Goal: Task Accomplishment & Management: Complete application form

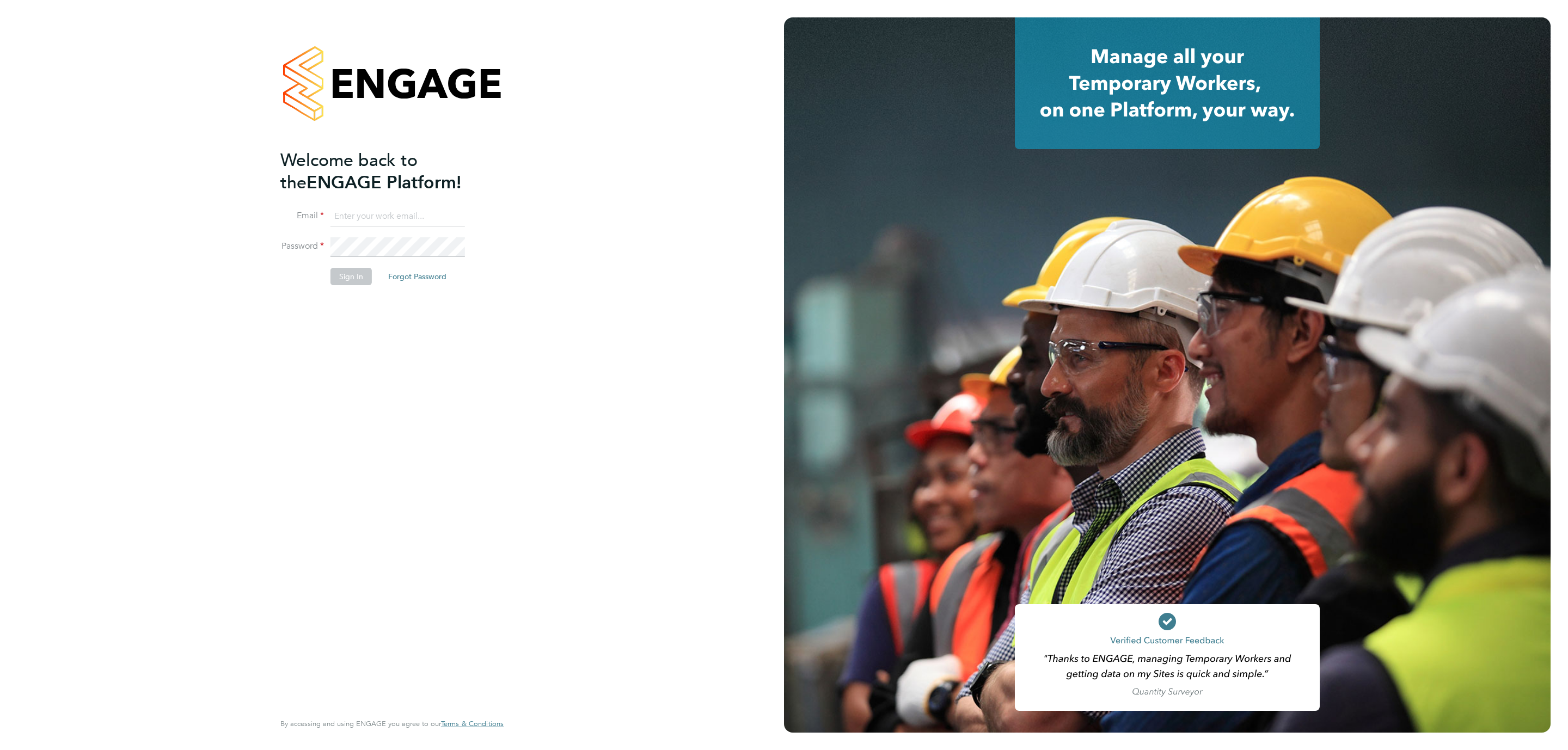
type input "Katherine.Jacobs@danielowen.co.uk"
click at [345, 277] on button "Sign In" at bounding box center [351, 277] width 41 height 18
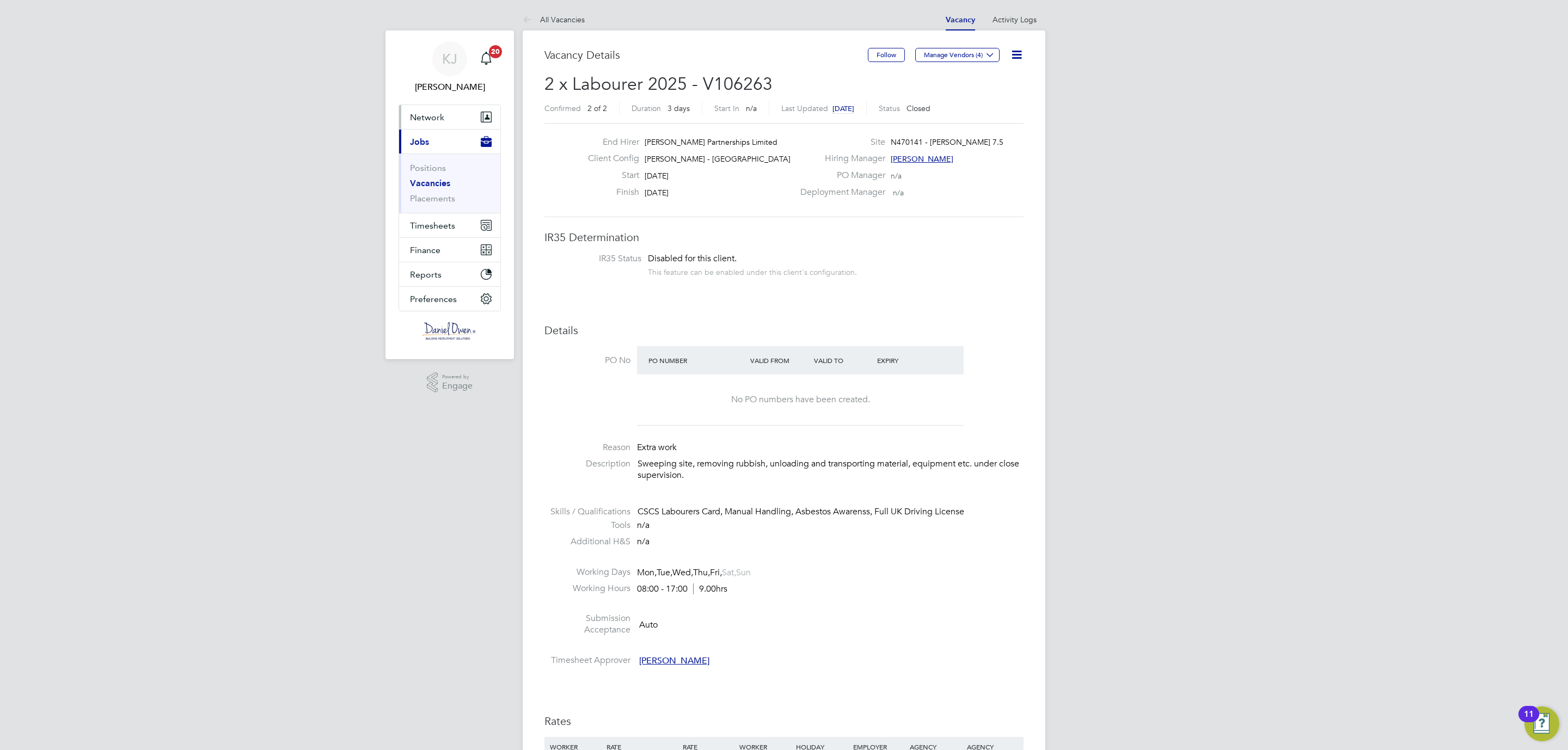
click at [423, 113] on span "Network" at bounding box center [427, 117] width 35 height 10
click at [485, 109] on button "Network" at bounding box center [450, 117] width 101 height 24
click at [421, 184] on link "Workers" at bounding box center [427, 189] width 33 height 10
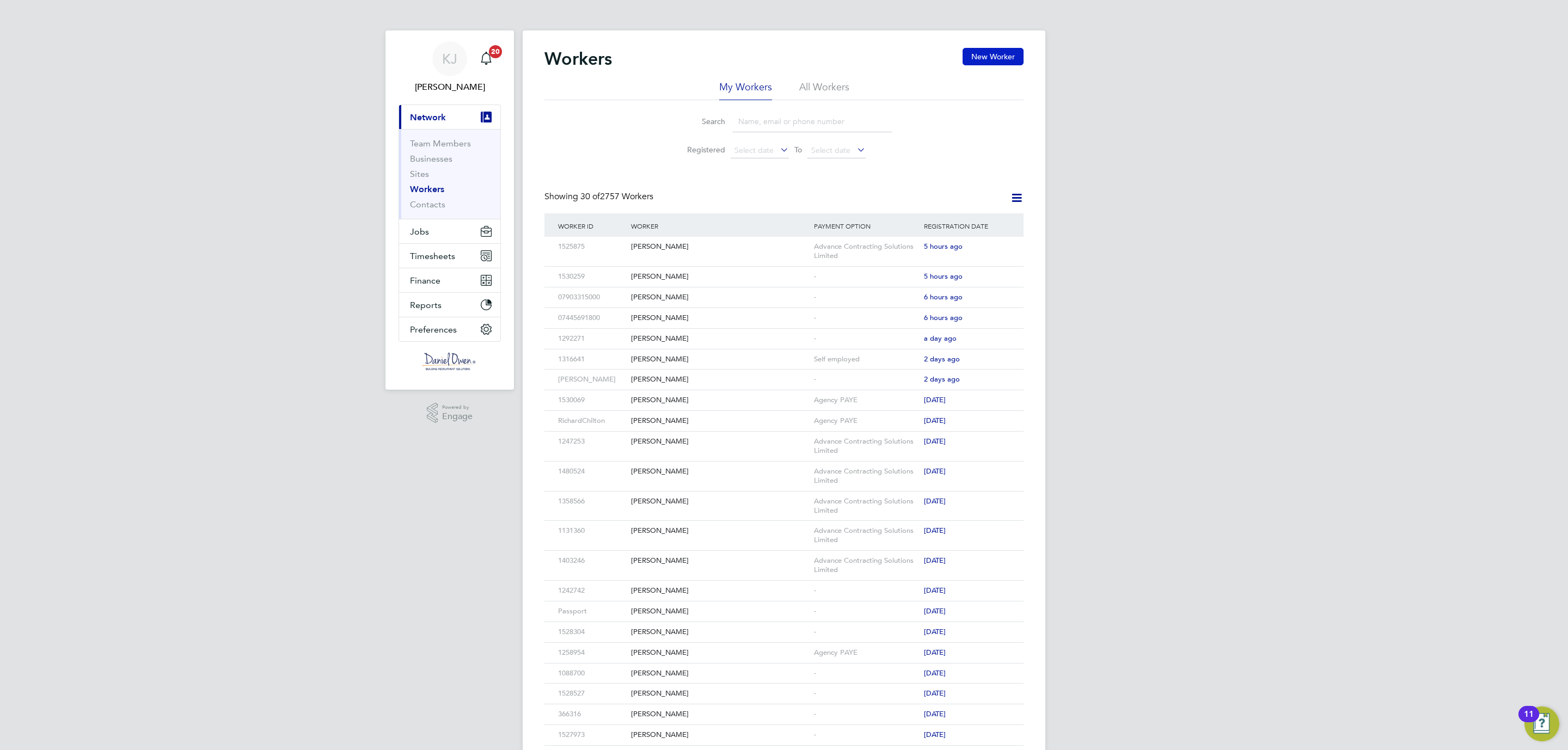
click at [1005, 54] on button "New Worker" at bounding box center [992, 57] width 61 height 18
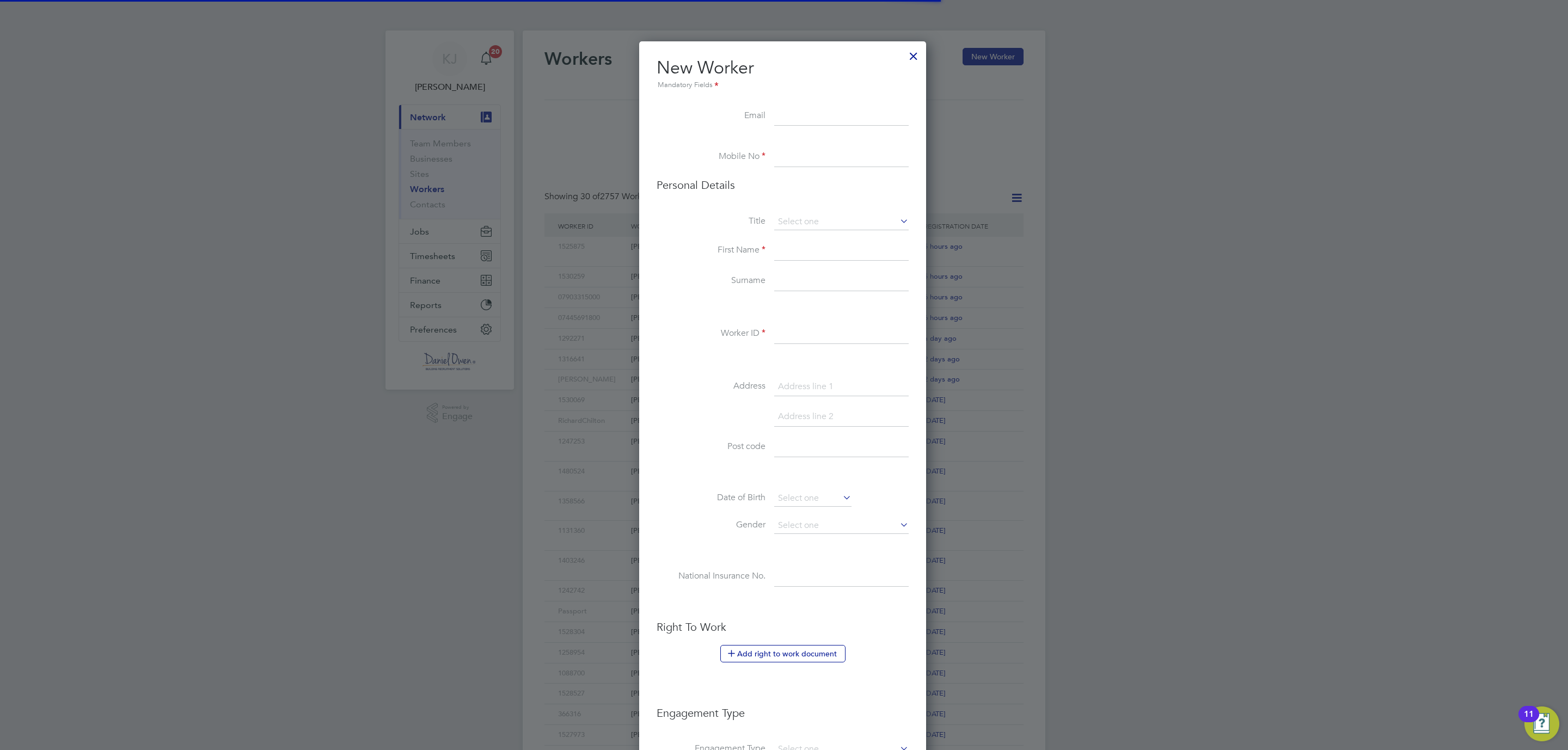
scroll to position [925, 290]
click at [792, 255] on input at bounding box center [841, 251] width 134 height 20
paste input "[PERSON_NAME]"
type input "[PERSON_NAME]"
click at [792, 281] on input at bounding box center [841, 281] width 134 height 20
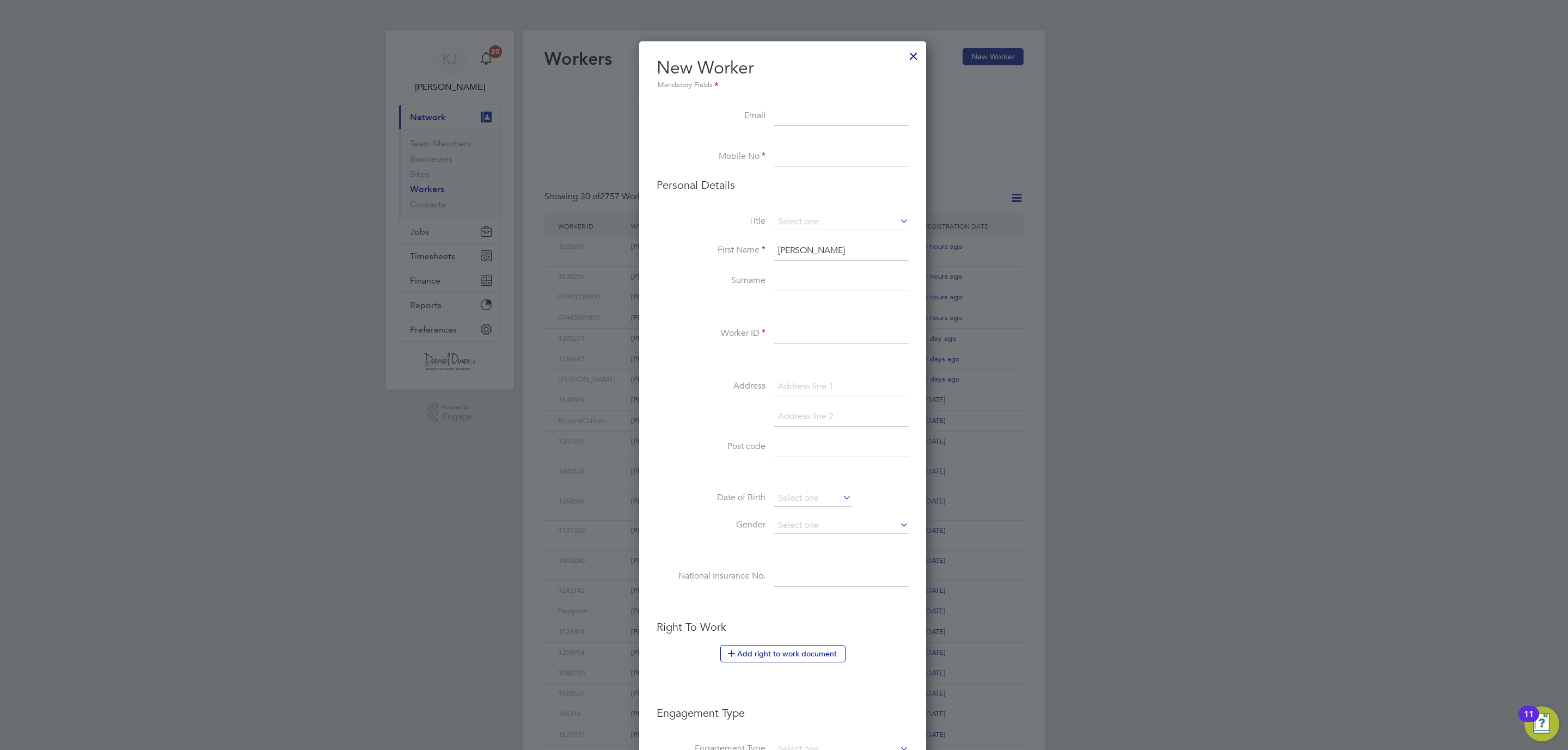
paste input "[PERSON_NAME]"
type input "[PERSON_NAME]"
click at [793, 157] on input at bounding box center [841, 157] width 134 height 20
paste input "07454699860"
type input "07454699860"
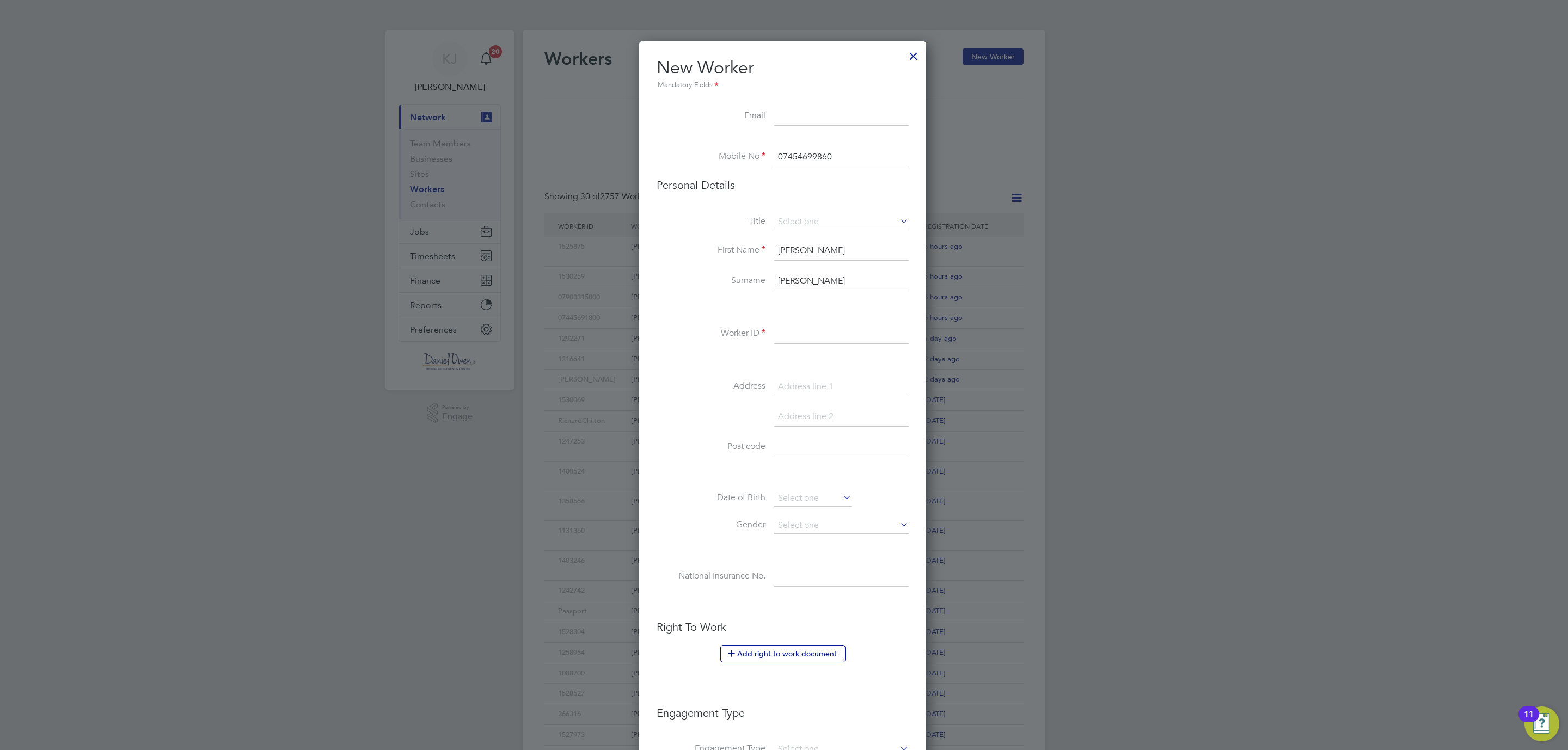
click at [783, 334] on input at bounding box center [841, 334] width 134 height 20
type input "1520661"
click at [813, 387] on input at bounding box center [841, 387] width 134 height 20
paste input "[GEOGRAPHIC_DATA]"
type input "[STREET_ADDRESS]"
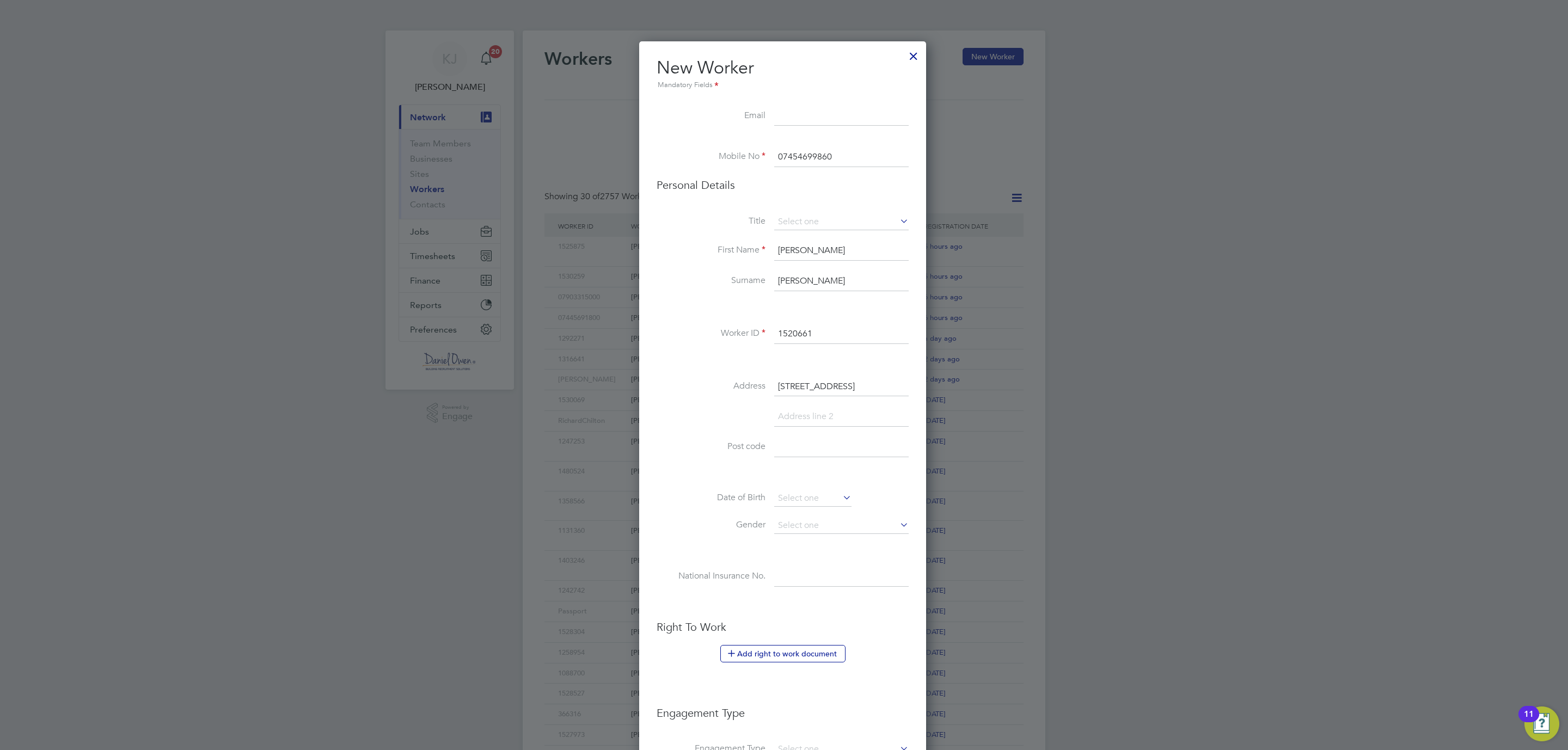
click at [805, 452] on input at bounding box center [841, 447] width 134 height 20
paste input "NE15 8UF"
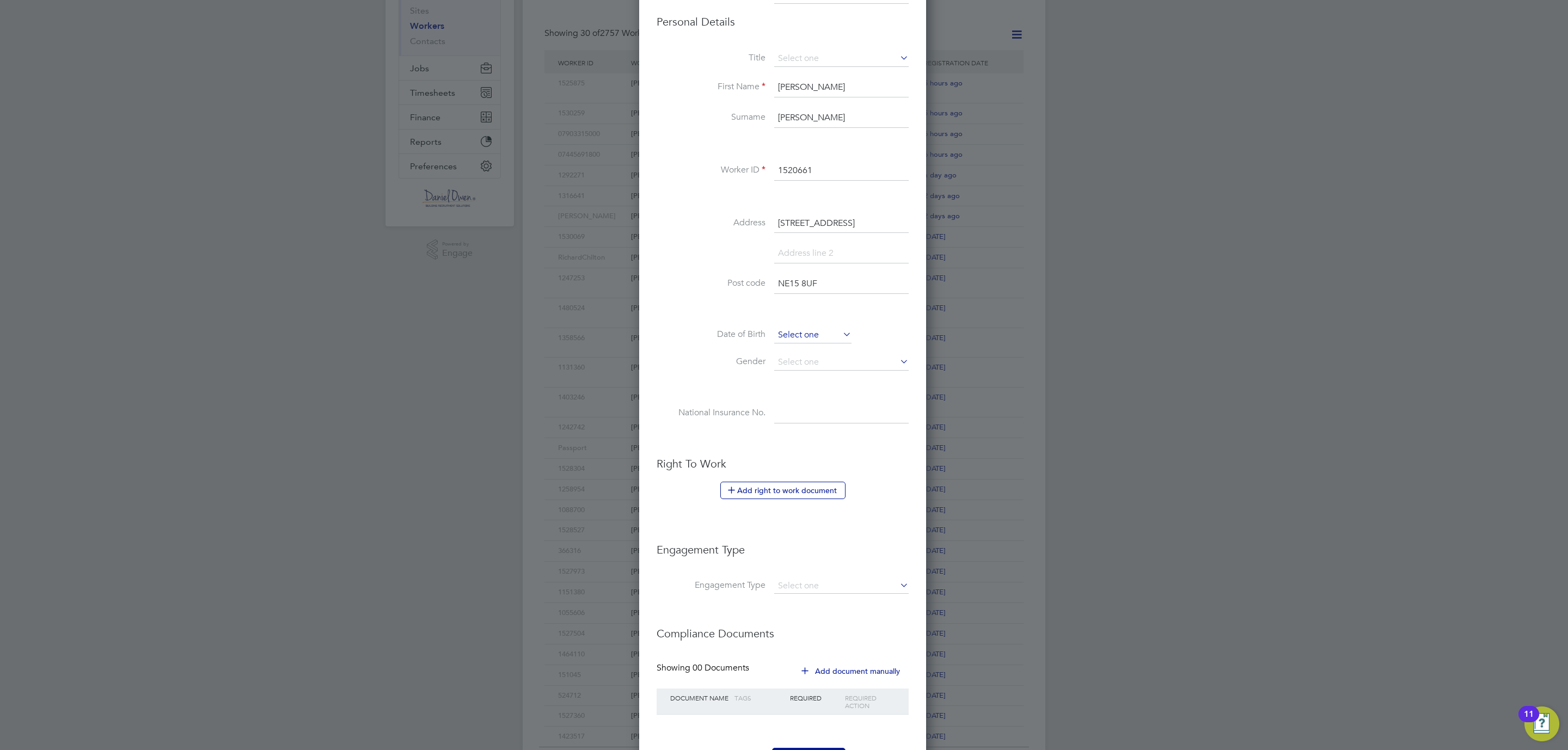
type input "NE15 8UF"
click at [790, 335] on input at bounding box center [813, 335] width 77 height 16
click at [871, 144] on div "[DATE]" at bounding box center [852, 144] width 147 height 10
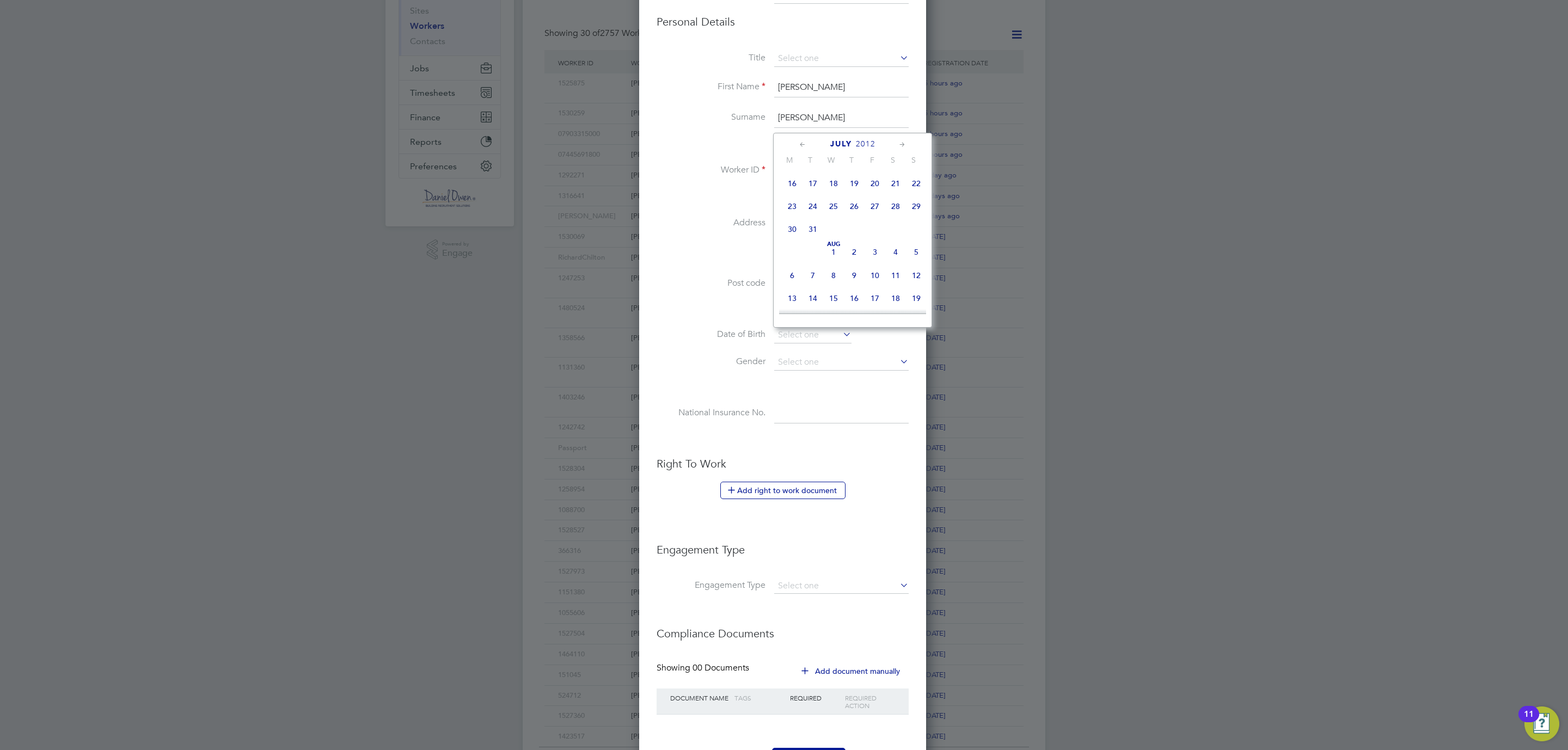
click at [868, 138] on div "[DATE] M T W T F S S [DATE] 2 3 4 5 6 7 8 9 10 11 12 13 14 15 16 17 18 19 20 21…" at bounding box center [852, 230] width 159 height 195
click at [868, 142] on span "2012" at bounding box center [865, 144] width 20 height 10
click at [873, 201] on span "2002" at bounding box center [875, 201] width 21 height 21
click at [802, 146] on icon at bounding box center [803, 145] width 10 height 12
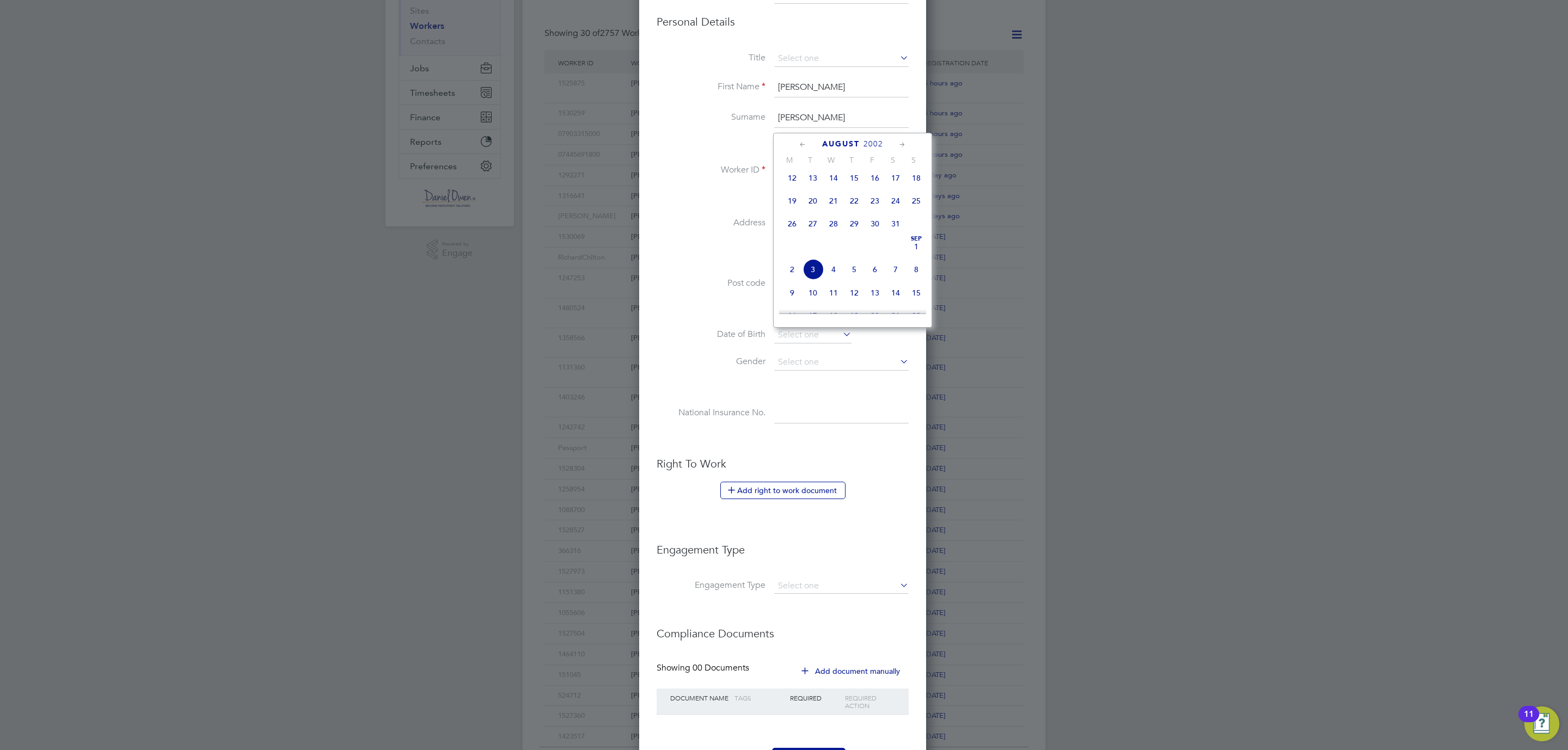
scroll to position [116, 0]
click at [802, 146] on icon at bounding box center [803, 145] width 10 height 12
click at [813, 231] on span "16" at bounding box center [813, 230] width 21 height 21
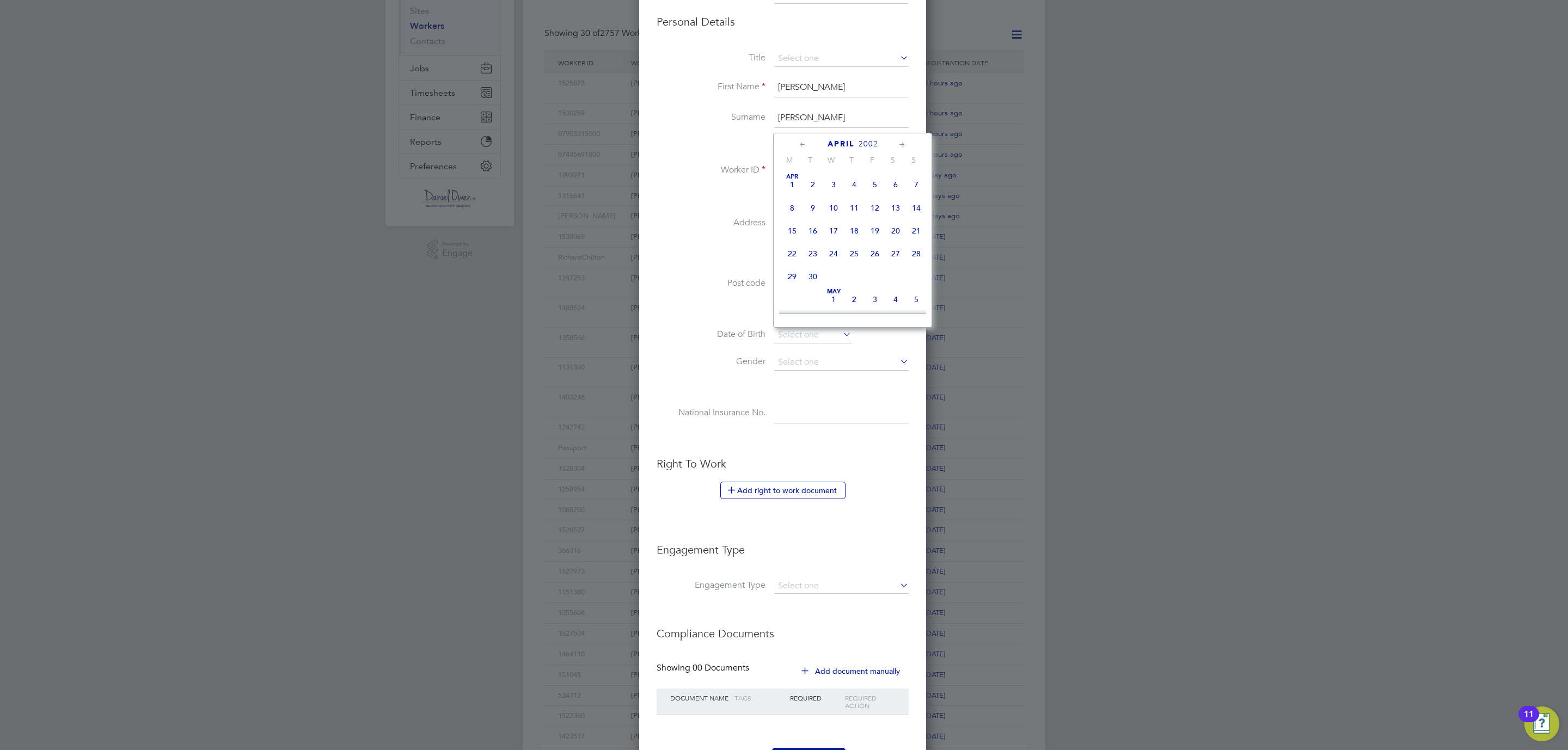
type input "[DATE]"
click at [799, 364] on input at bounding box center [841, 363] width 134 height 16
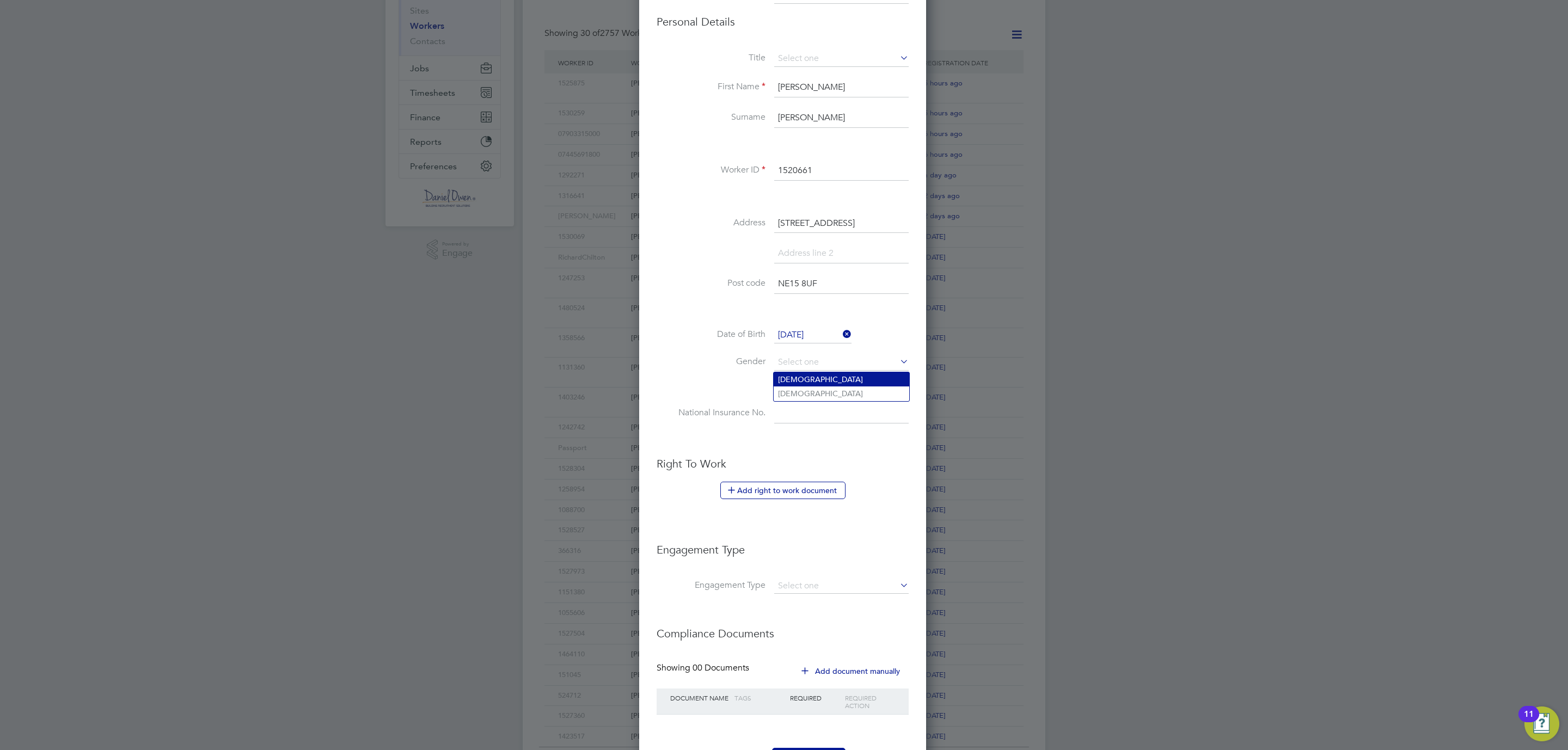
click at [785, 379] on li "[DEMOGRAPHIC_DATA]" at bounding box center [841, 379] width 136 height 14
type input "[DEMOGRAPHIC_DATA]"
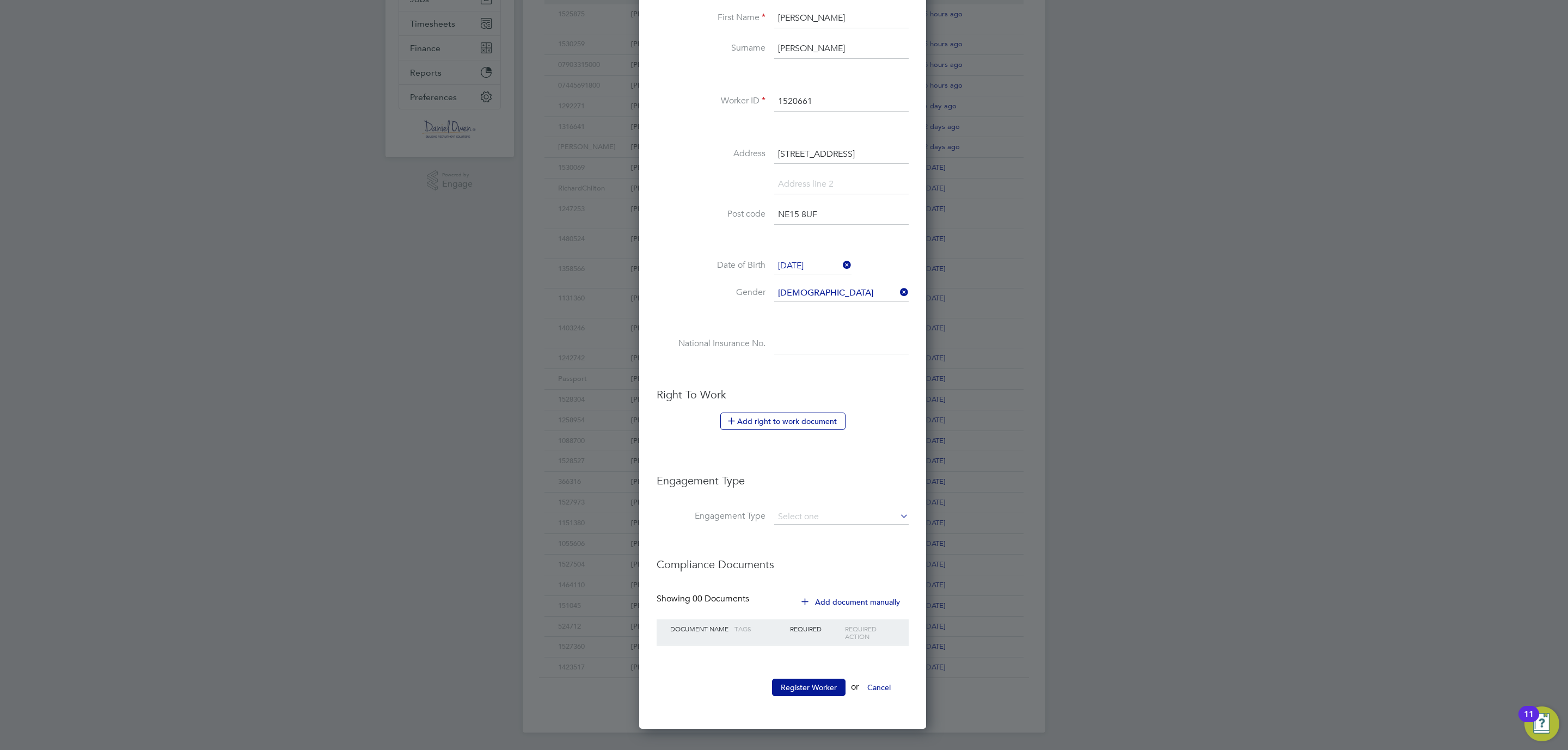
click at [796, 425] on li "Add right to work document" at bounding box center [783, 426] width 252 height 29
click at [799, 412] on button "Add right to work document" at bounding box center [783, 421] width 126 height 18
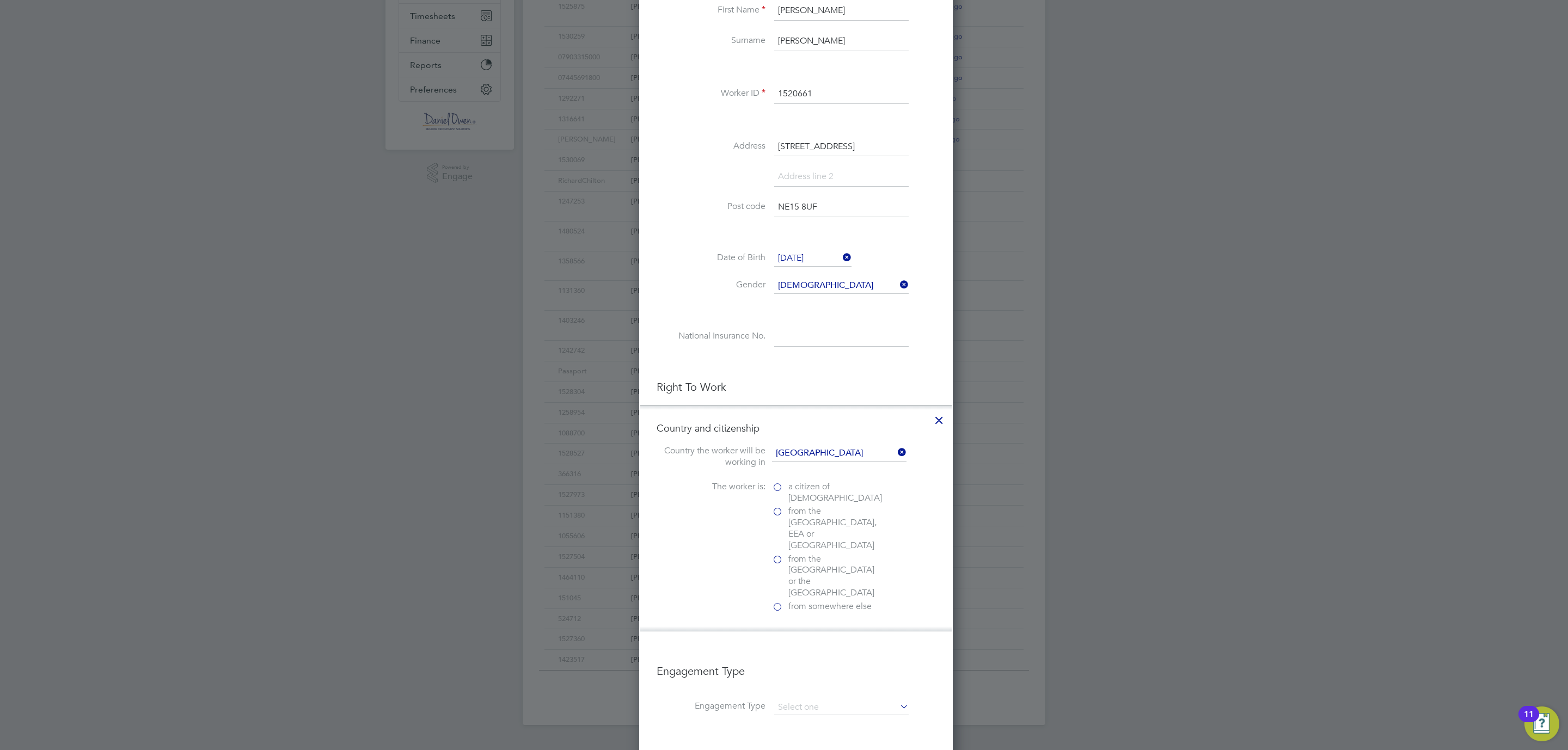
scroll to position [1088, 313]
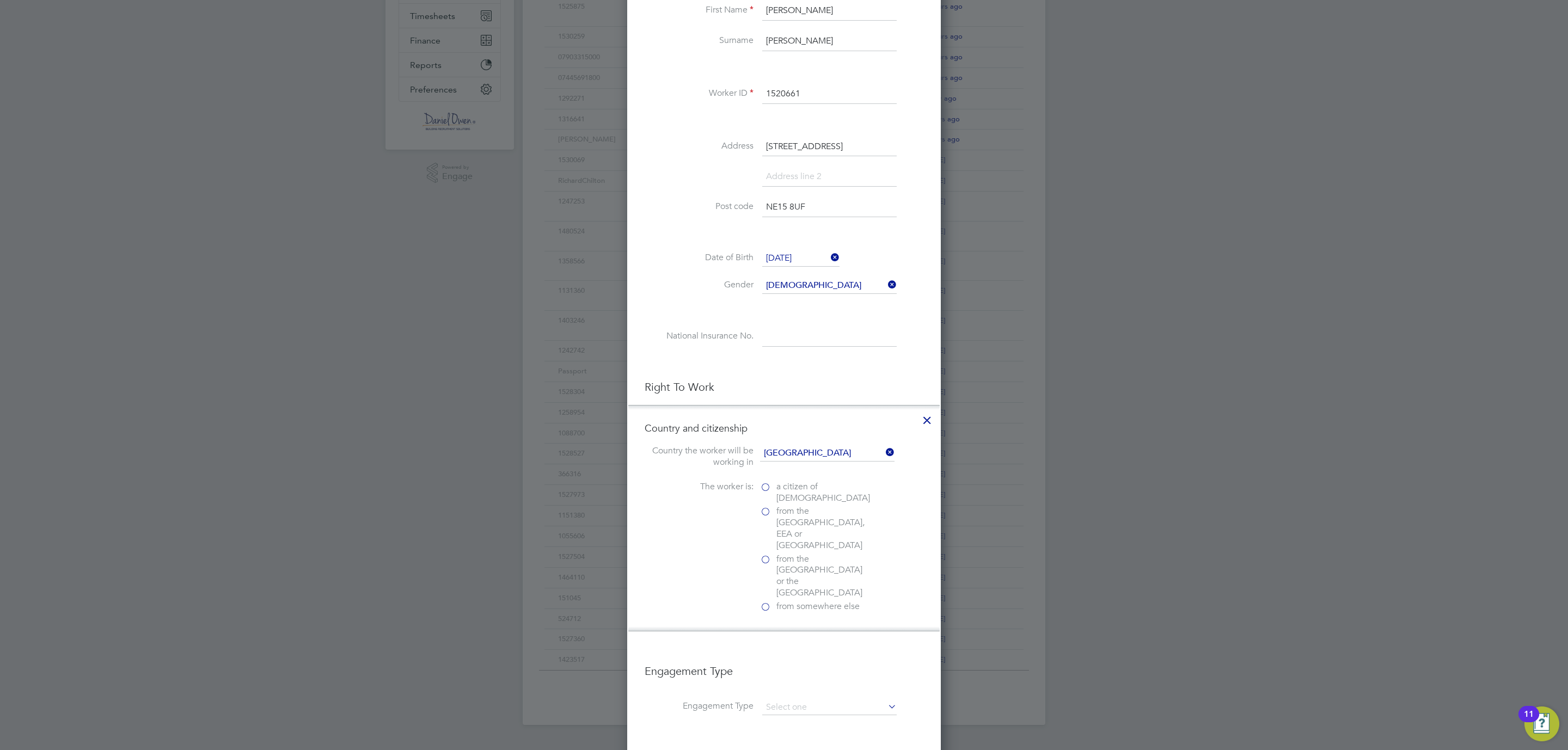
click at [769, 489] on label "a citizen of [DEMOGRAPHIC_DATA]" at bounding box center [815, 492] width 109 height 23
click at [0, 0] on input "a citizen of [DEMOGRAPHIC_DATA]" at bounding box center [0, 0] width 0 height 0
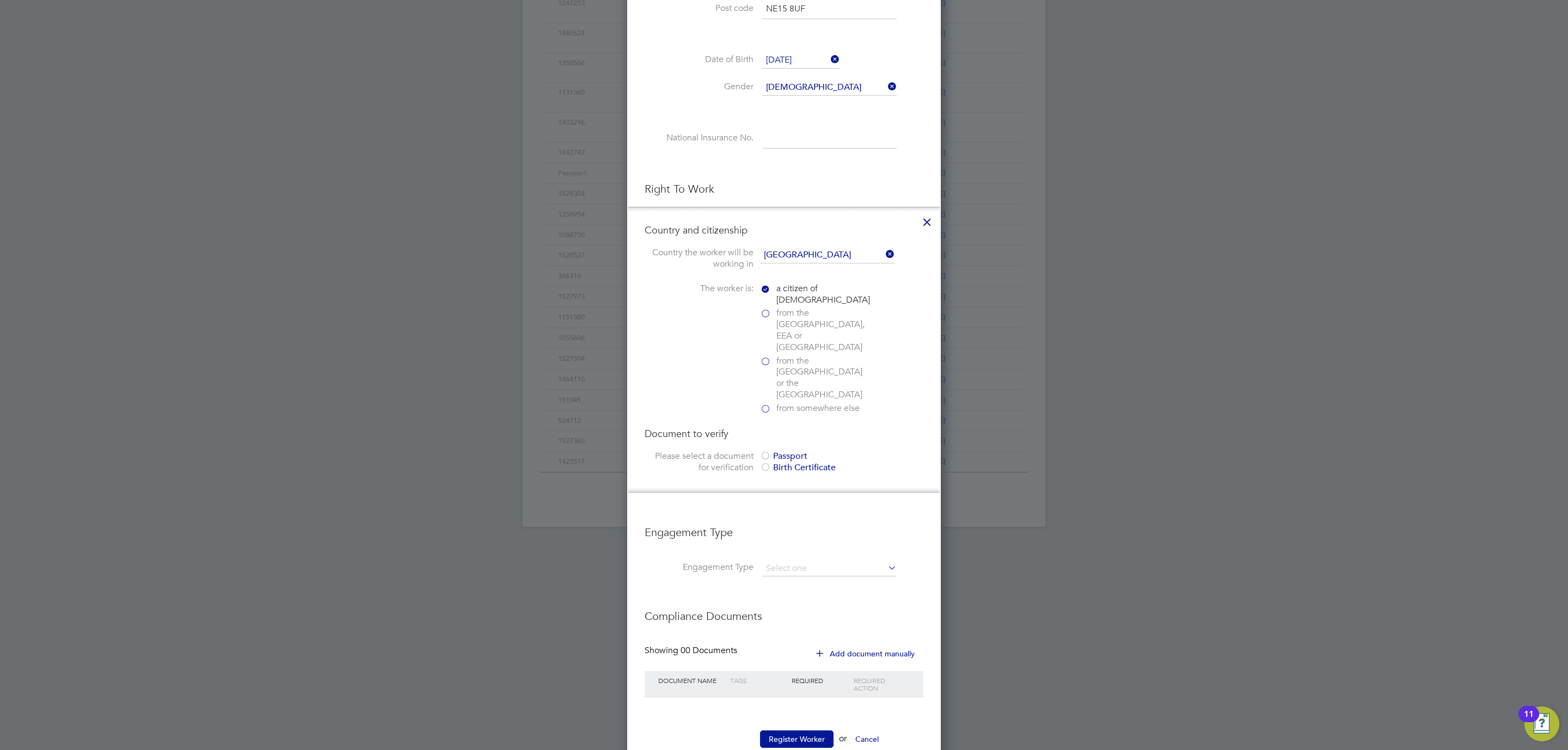
click at [770, 451] on div at bounding box center [766, 456] width 11 height 11
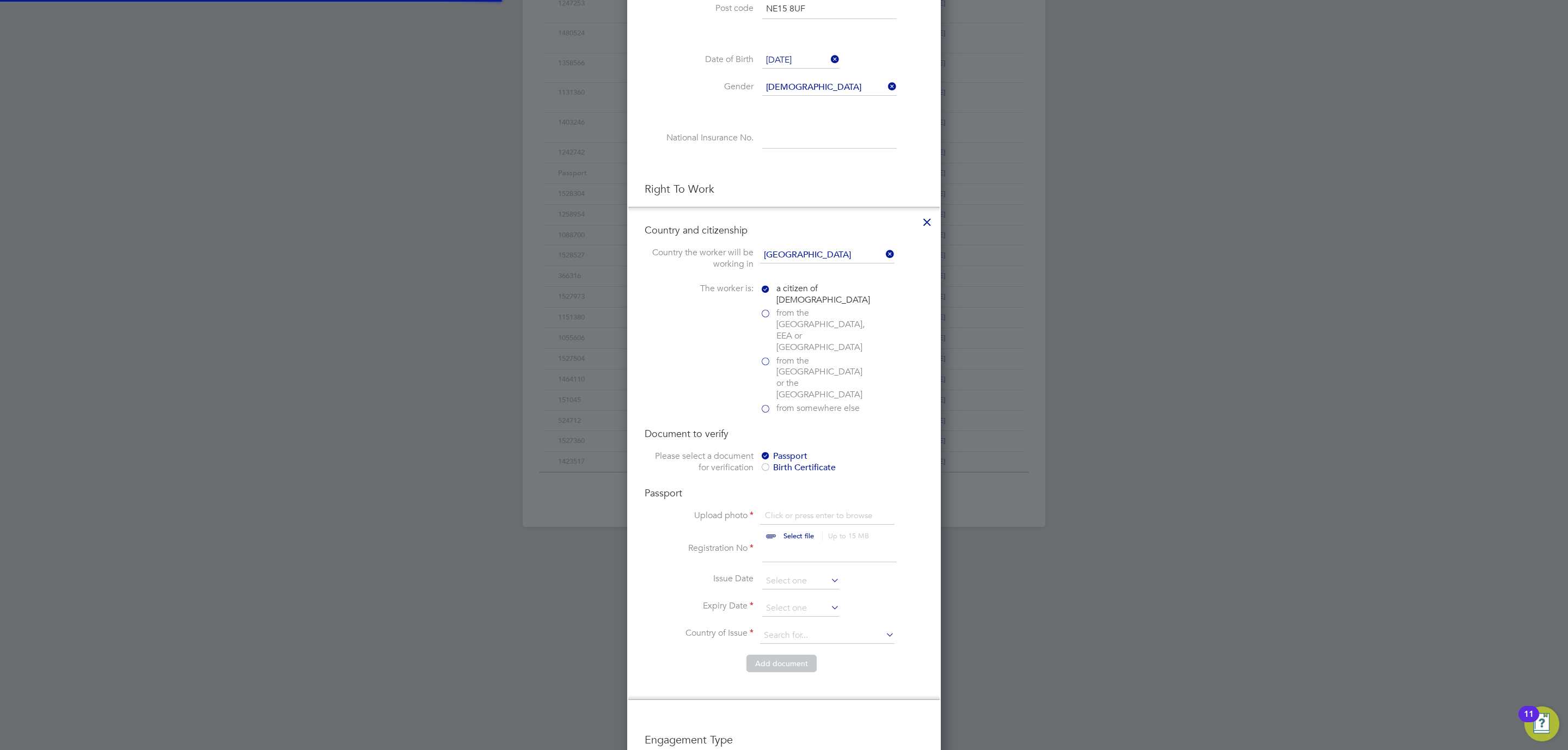
scroll to position [602, 0]
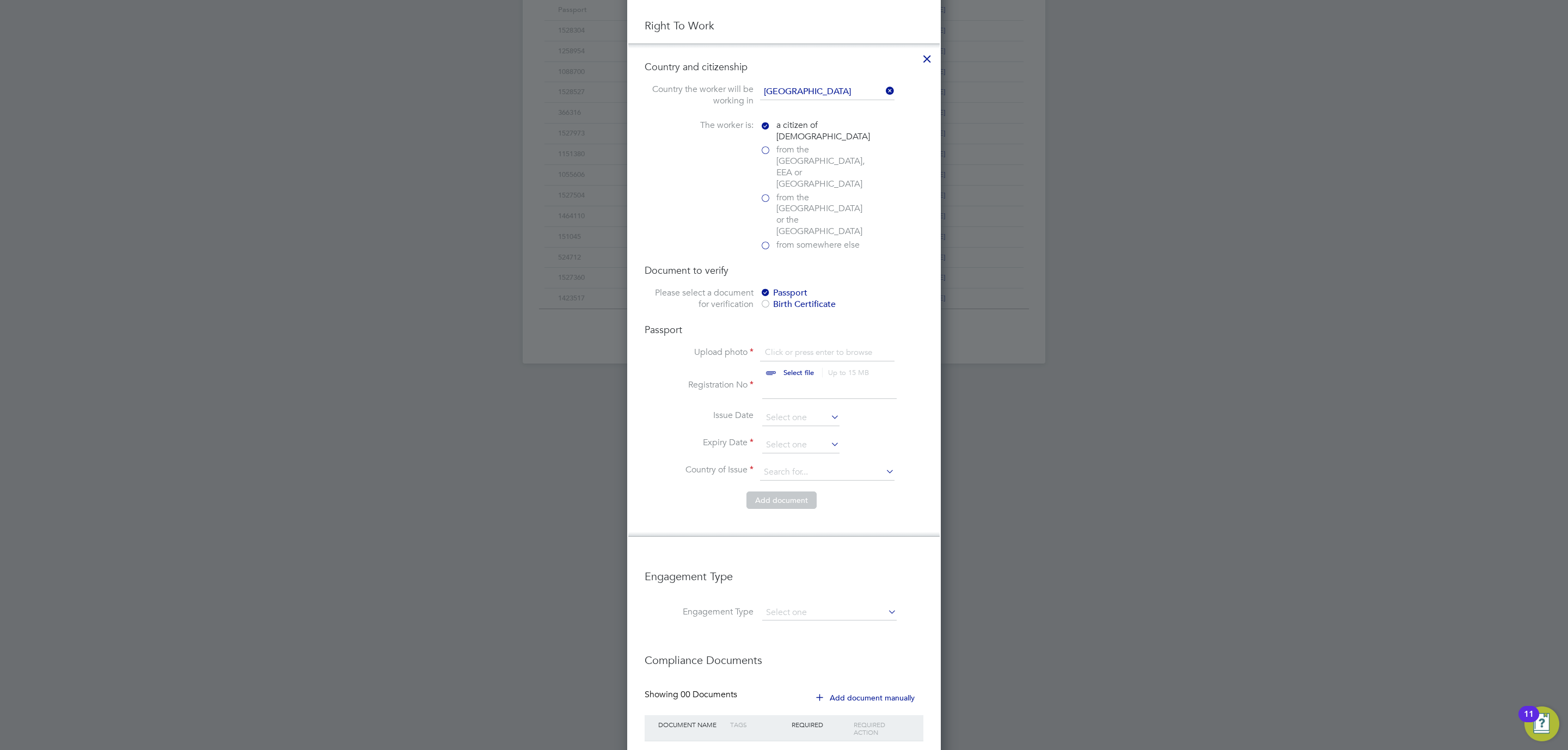
click at [791, 347] on input "file" at bounding box center [809, 363] width 171 height 33
type input "C:\fakepath\AD - PP.jpg"
click at [791, 379] on input at bounding box center [829, 389] width 134 height 20
type input "560709885"
click at [784, 437] on input at bounding box center [800, 445] width 77 height 16
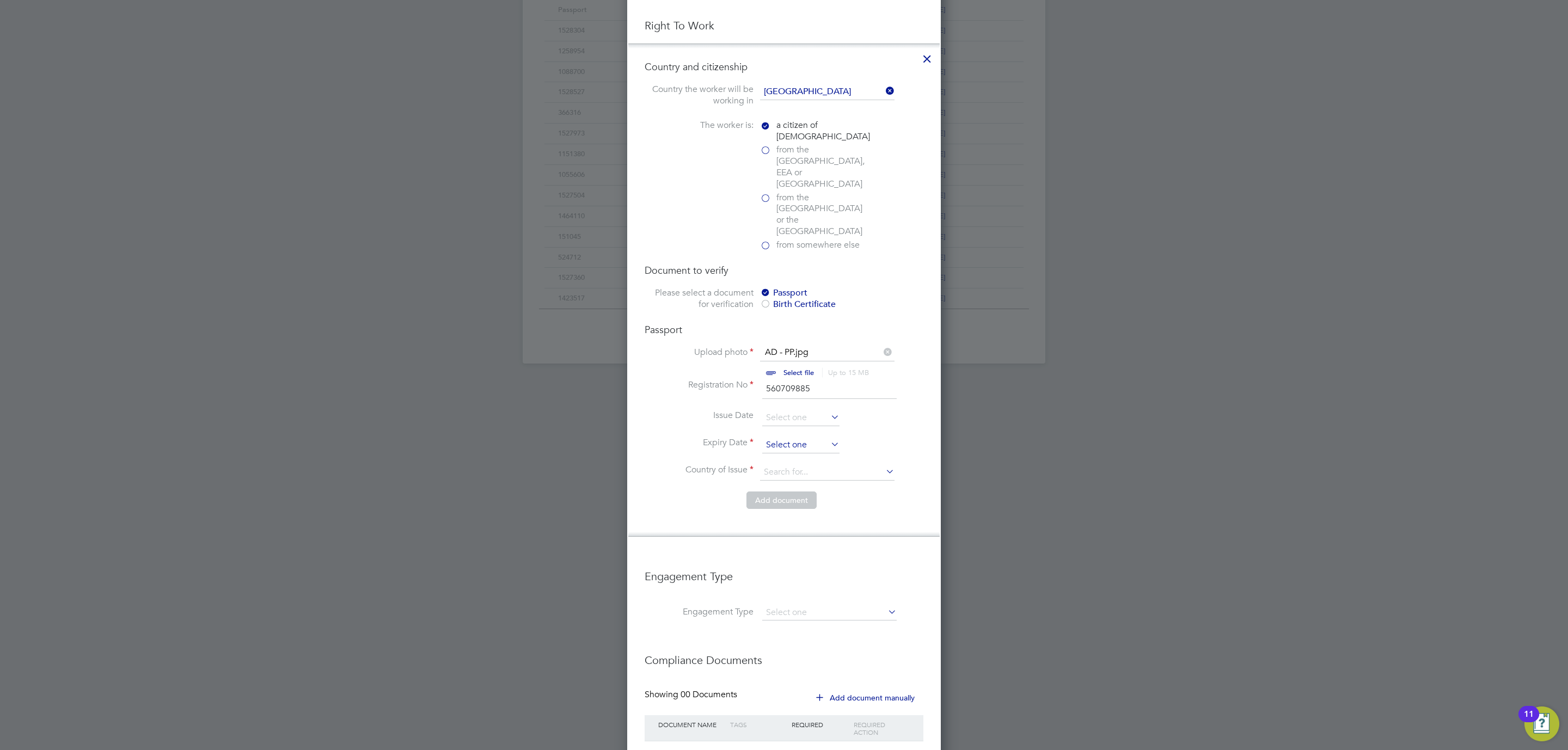
scroll to position [326, 0]
click at [870, 219] on span "2025" at bounding box center [870, 220] width 20 height 10
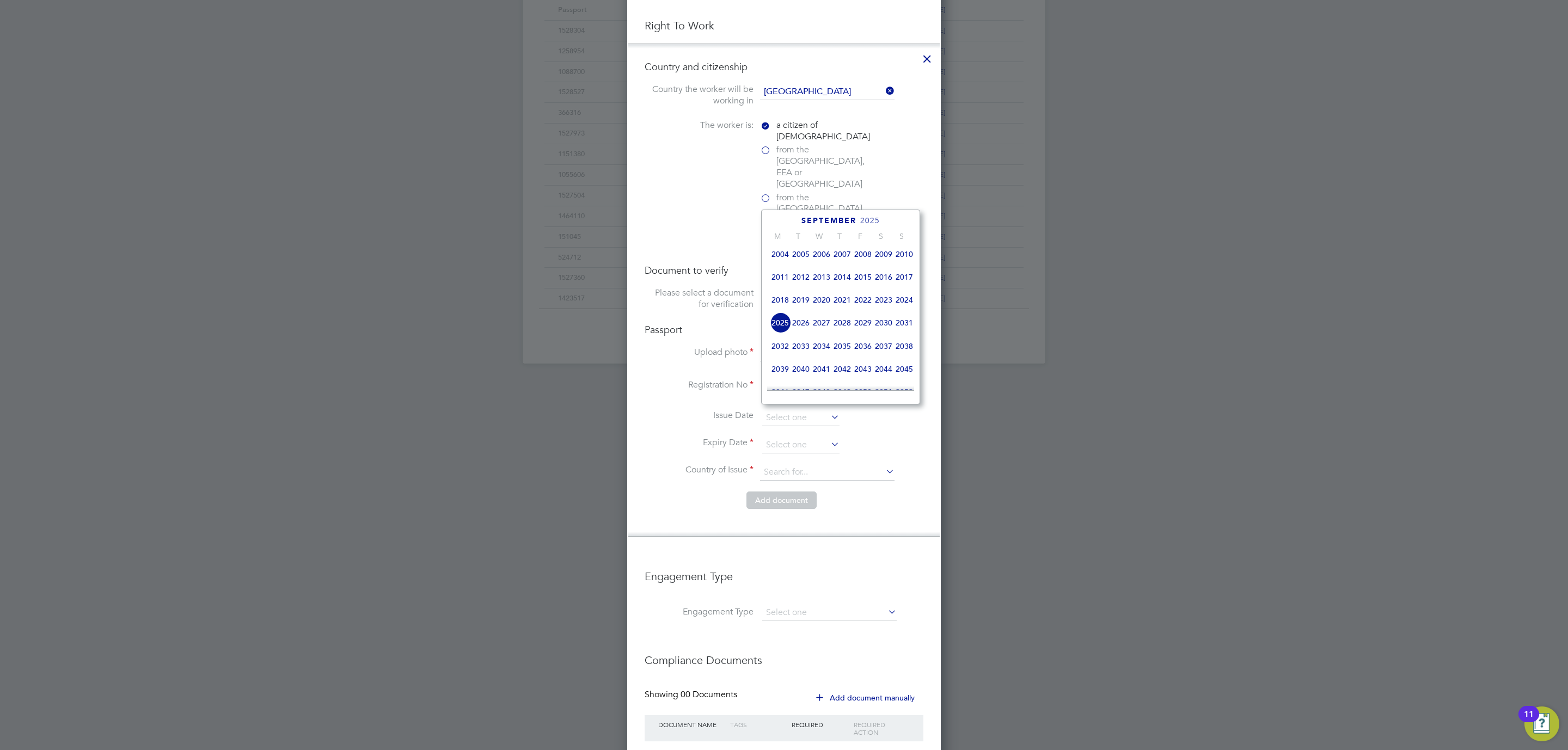
click at [860, 322] on span "2029" at bounding box center [863, 323] width 21 height 21
click at [784, 222] on div "[DATE]" at bounding box center [841, 221] width 147 height 10
click at [784, 221] on div "[DATE]" at bounding box center [841, 221] width 147 height 10
click at [791, 220] on icon at bounding box center [791, 222] width 10 height 12
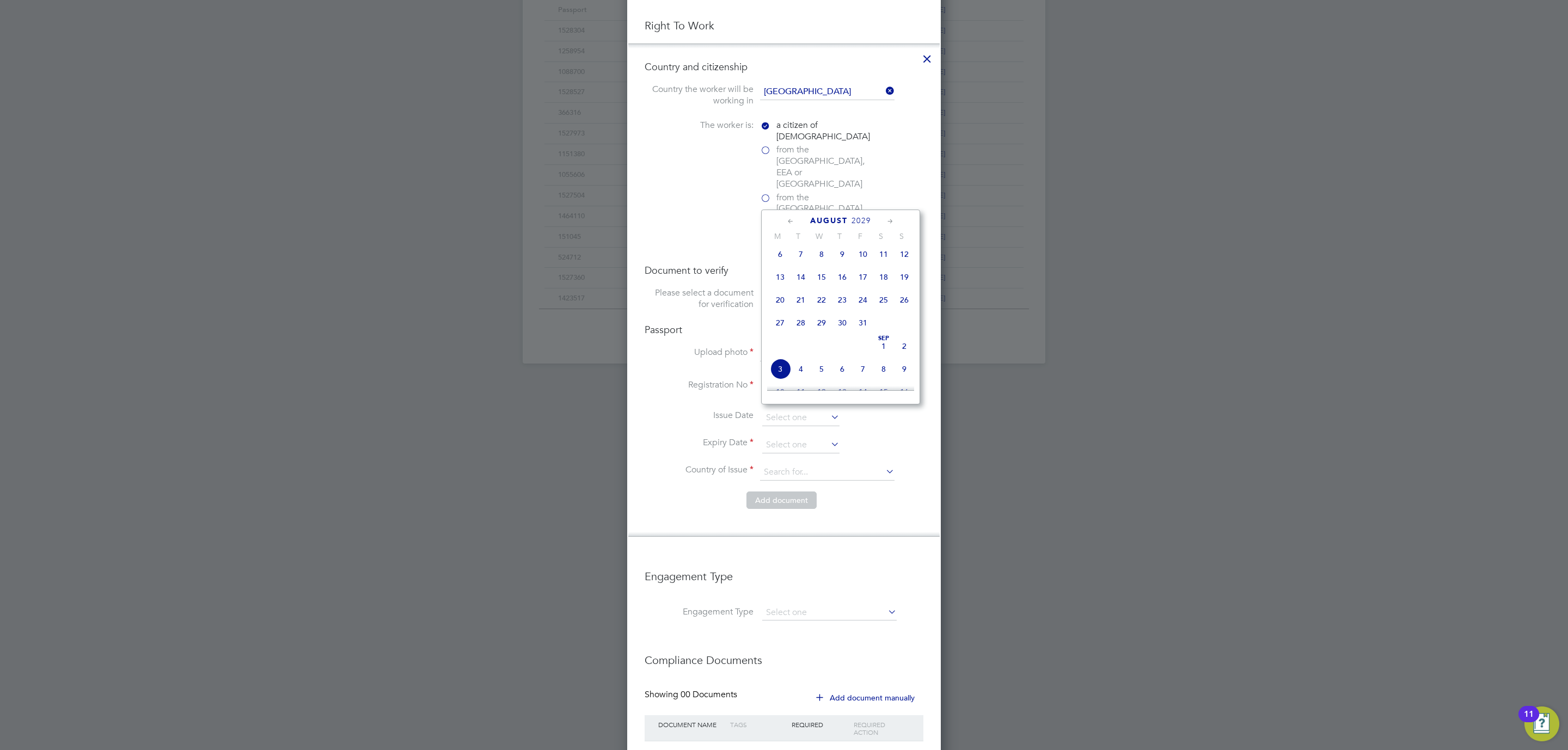
scroll to position [116, 0]
click at [791, 220] on icon at bounding box center [791, 222] width 10 height 12
click at [824, 350] on span "25" at bounding box center [821, 353] width 21 height 21
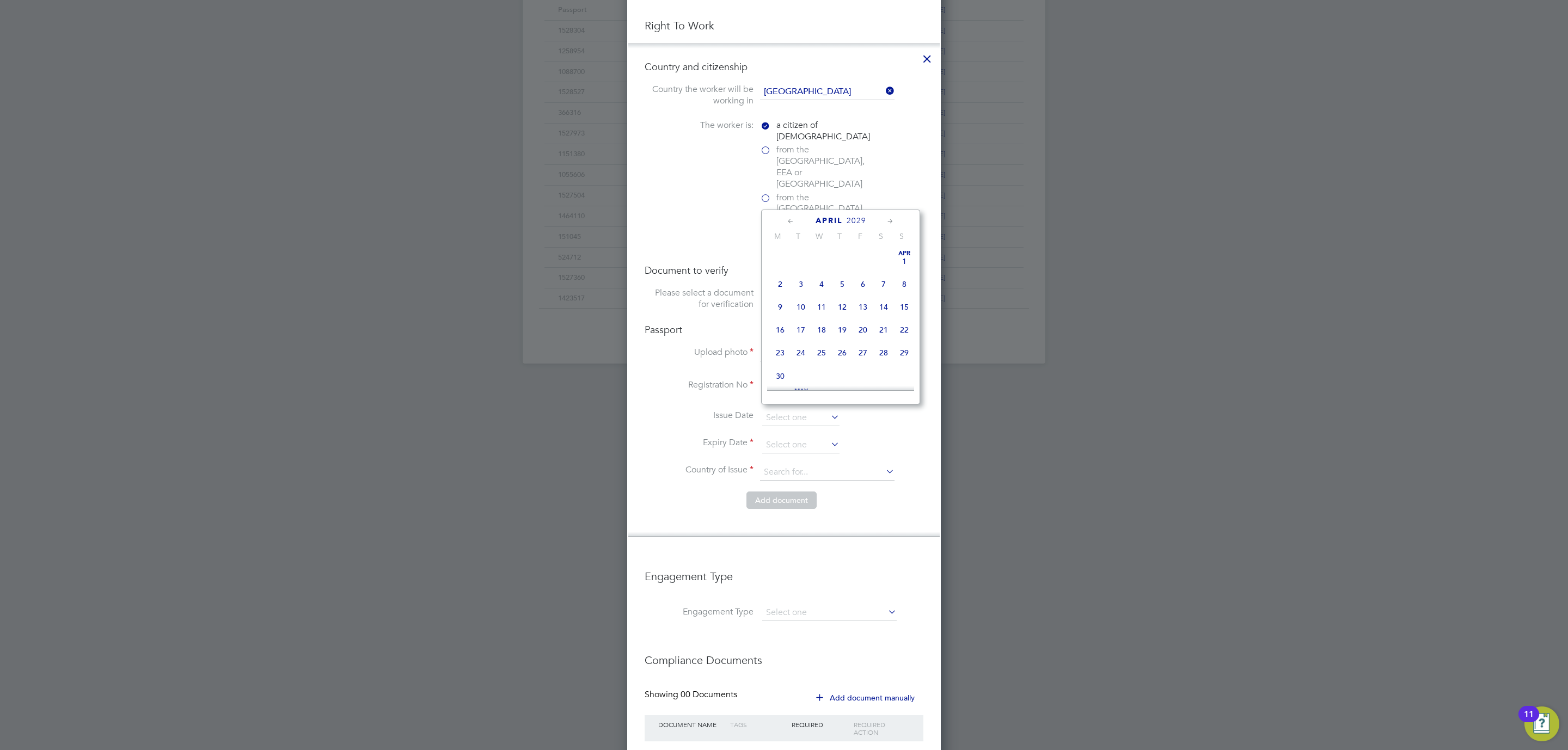
type input "[DATE]"
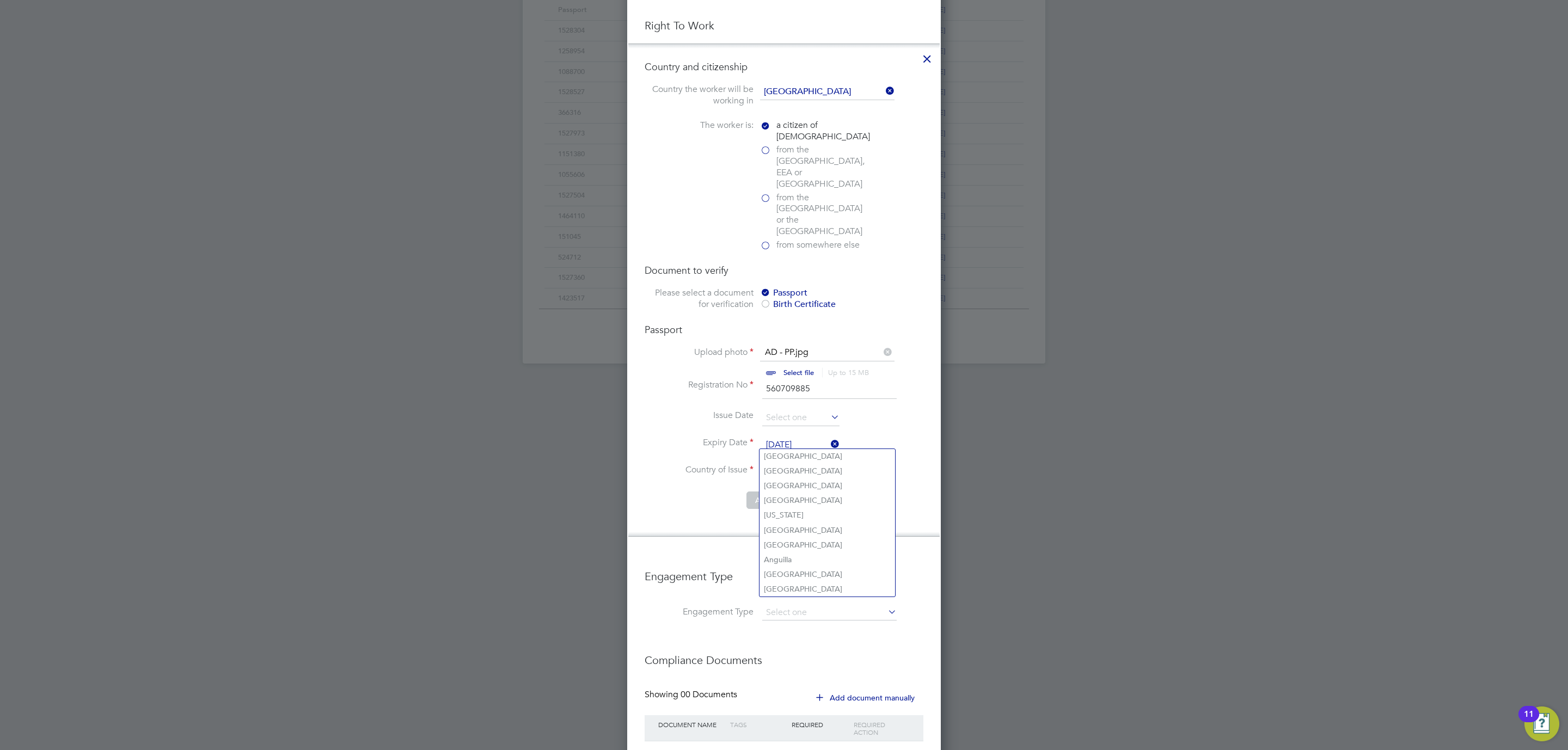
click at [804, 465] on input at bounding box center [827, 473] width 134 height 16
type input "v"
type input "c"
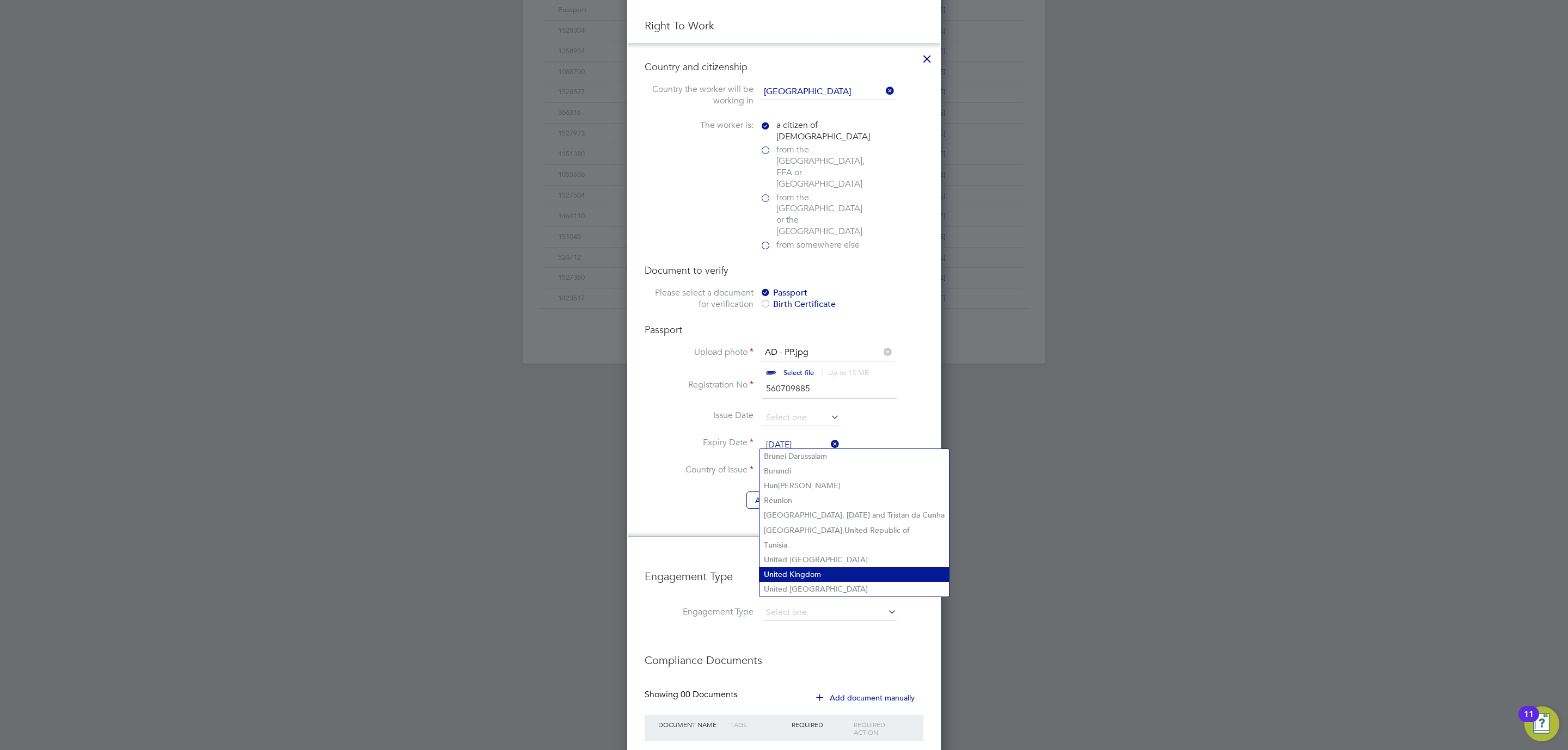
click at [821, 572] on li "Un ited Kingdom" at bounding box center [854, 575] width 189 height 15
type input "[GEOGRAPHIC_DATA]"
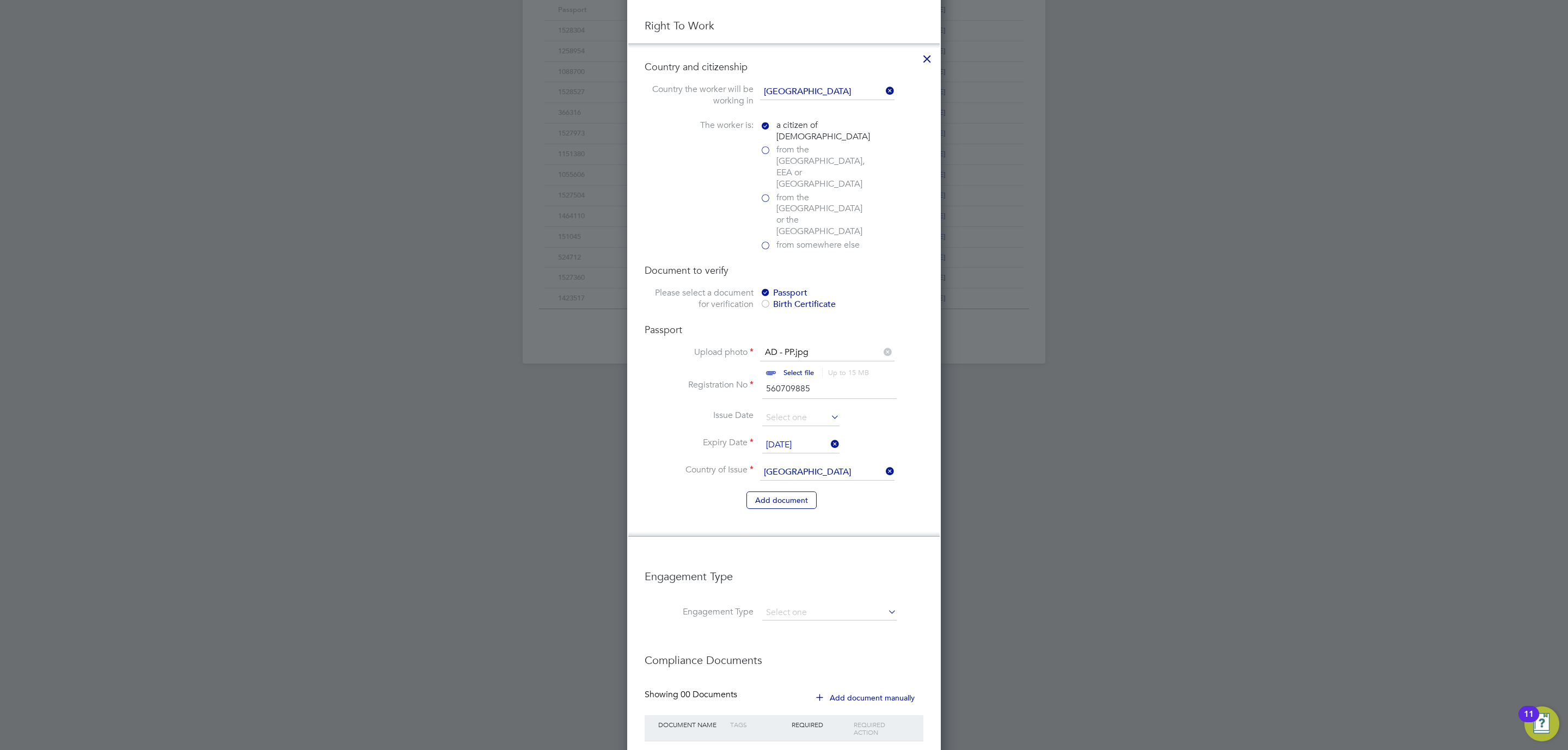
scroll to position [647, 0]
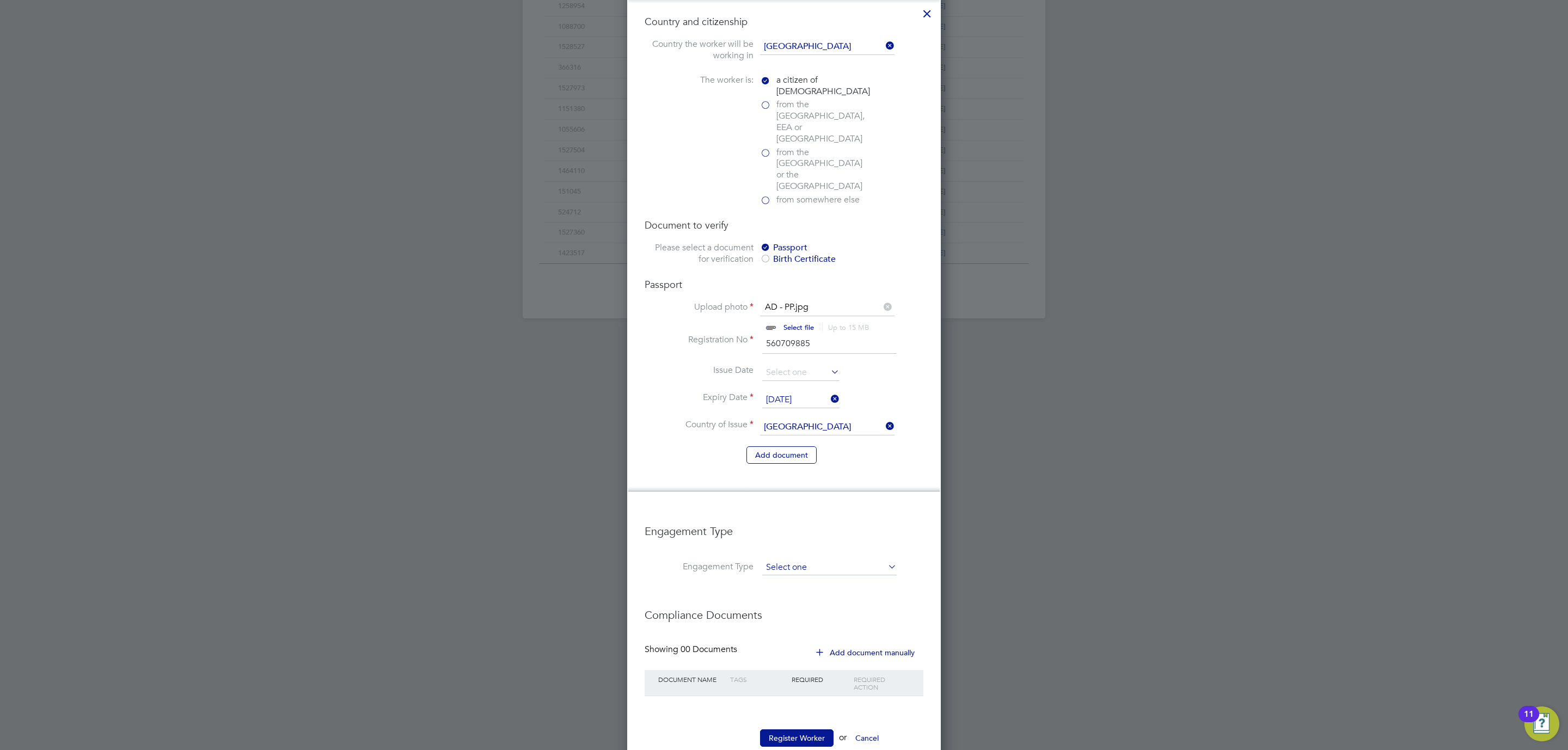
click at [807, 560] on input at bounding box center [829, 567] width 134 height 15
click at [788, 597] on li "Umbrella" at bounding box center [830, 600] width 136 height 16
type input "Umbrella"
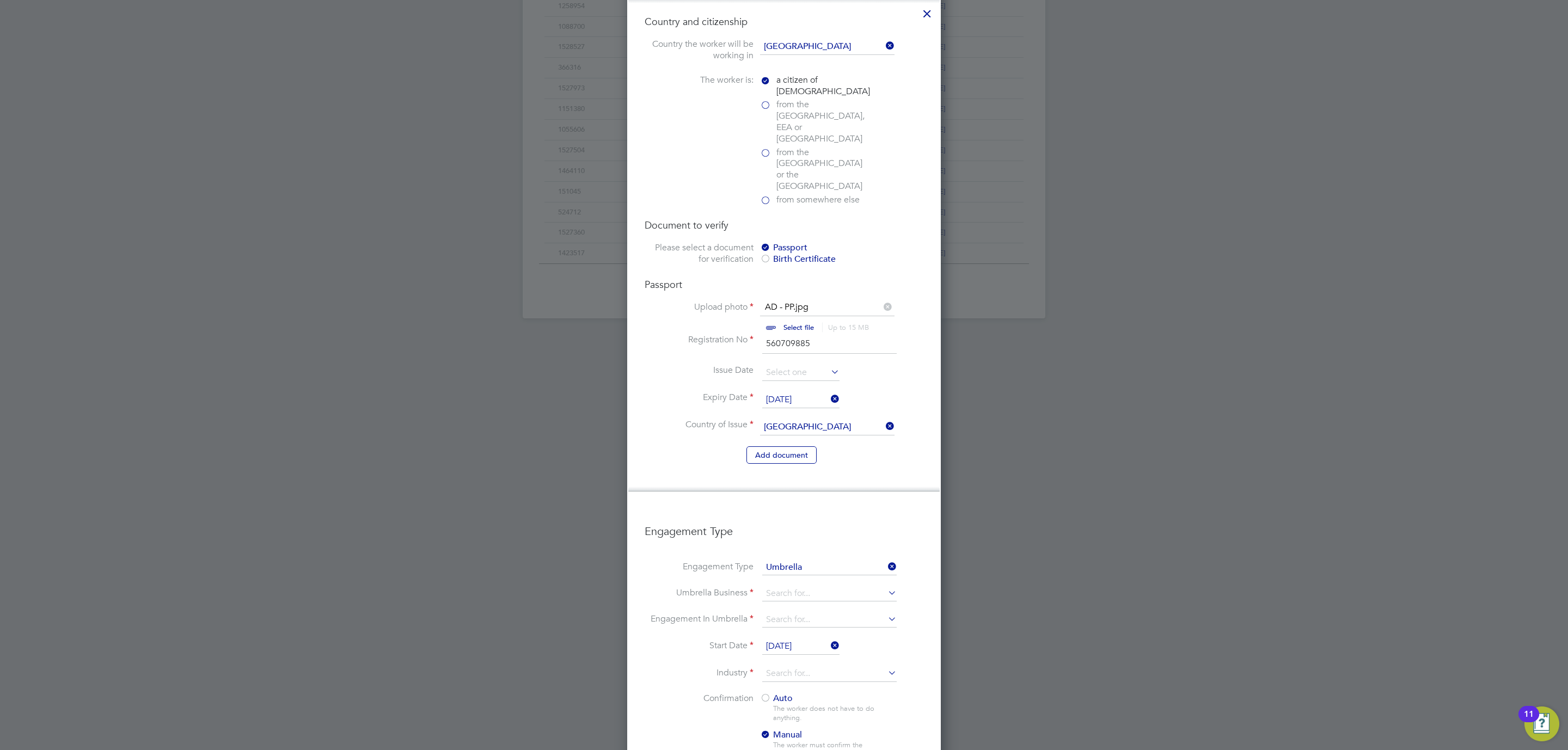
scroll to position [810, 0]
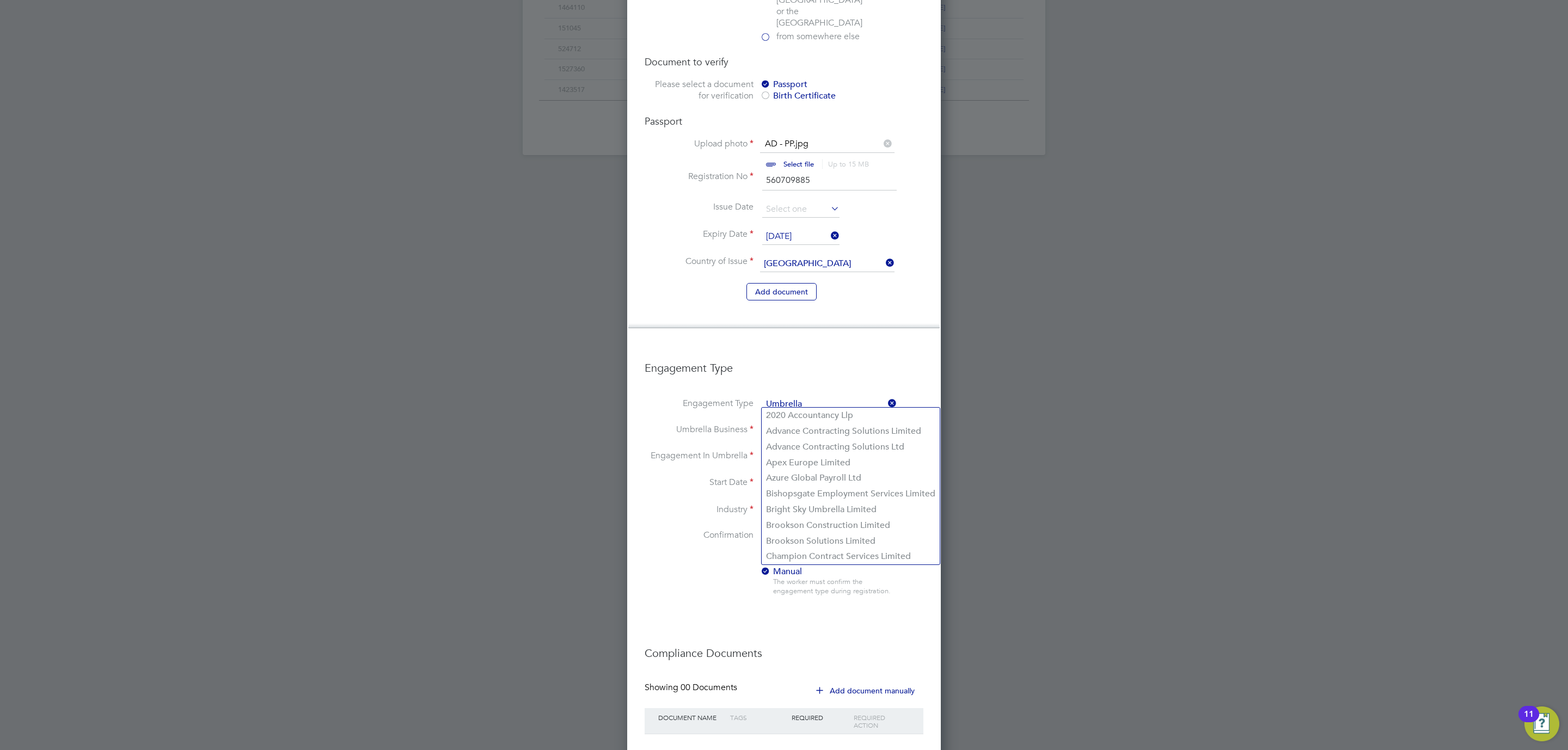
click at [775, 423] on input at bounding box center [829, 430] width 134 height 15
click at [814, 434] on li "Advance Contracting Solutions Limited" at bounding box center [851, 432] width 178 height 16
type input "Advance Contracting Solutions Limited"
click at [784, 449] on input at bounding box center [829, 456] width 134 height 15
click at [800, 503] on li "PAYE Umbrella" at bounding box center [830, 505] width 136 height 16
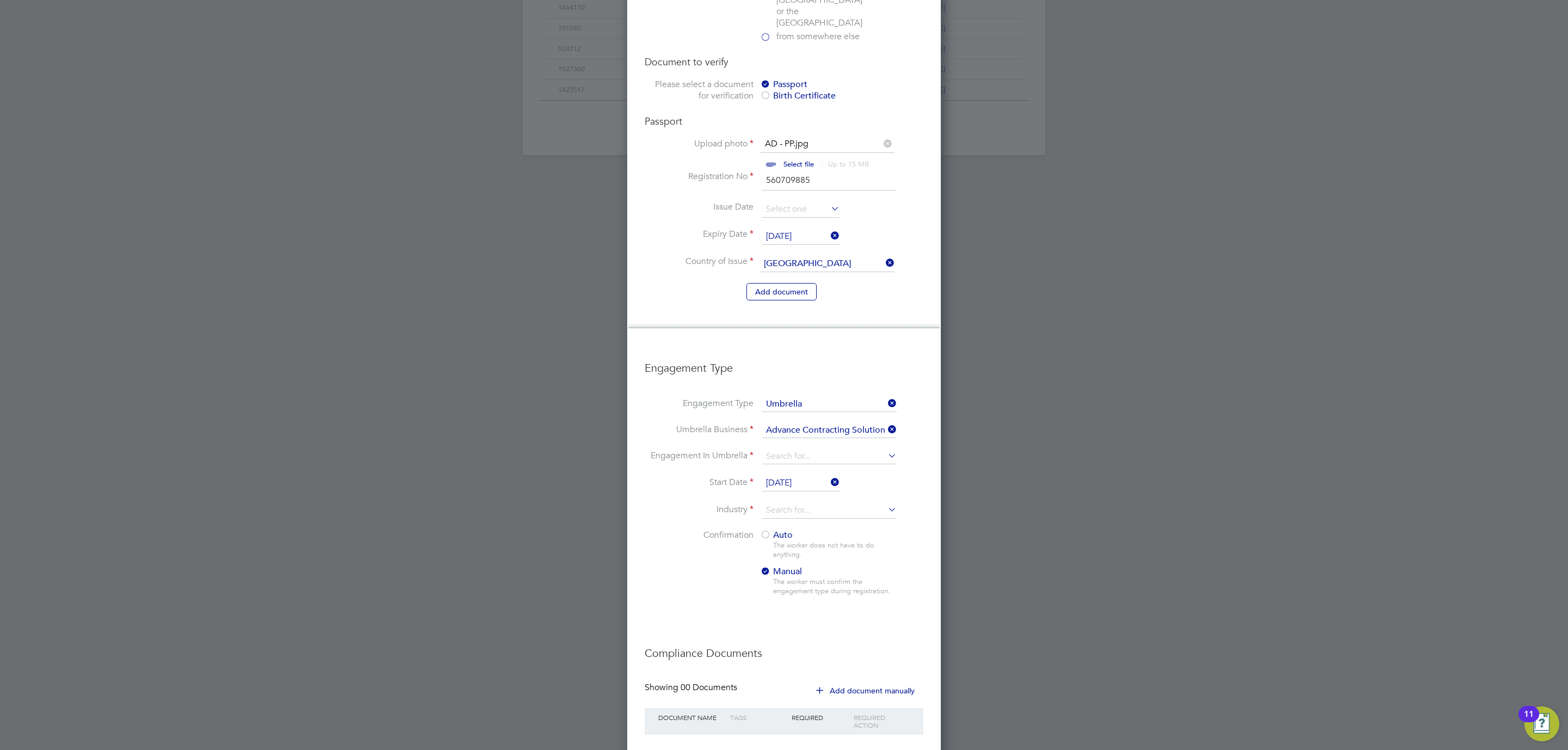
type input "PAYE Umbrella"
click at [785, 503] on input at bounding box center [829, 511] width 134 height 16
click at [798, 566] on li "Construction" at bounding box center [830, 569] width 136 height 15
type input "Construction"
click at [764, 530] on div at bounding box center [766, 535] width 11 height 11
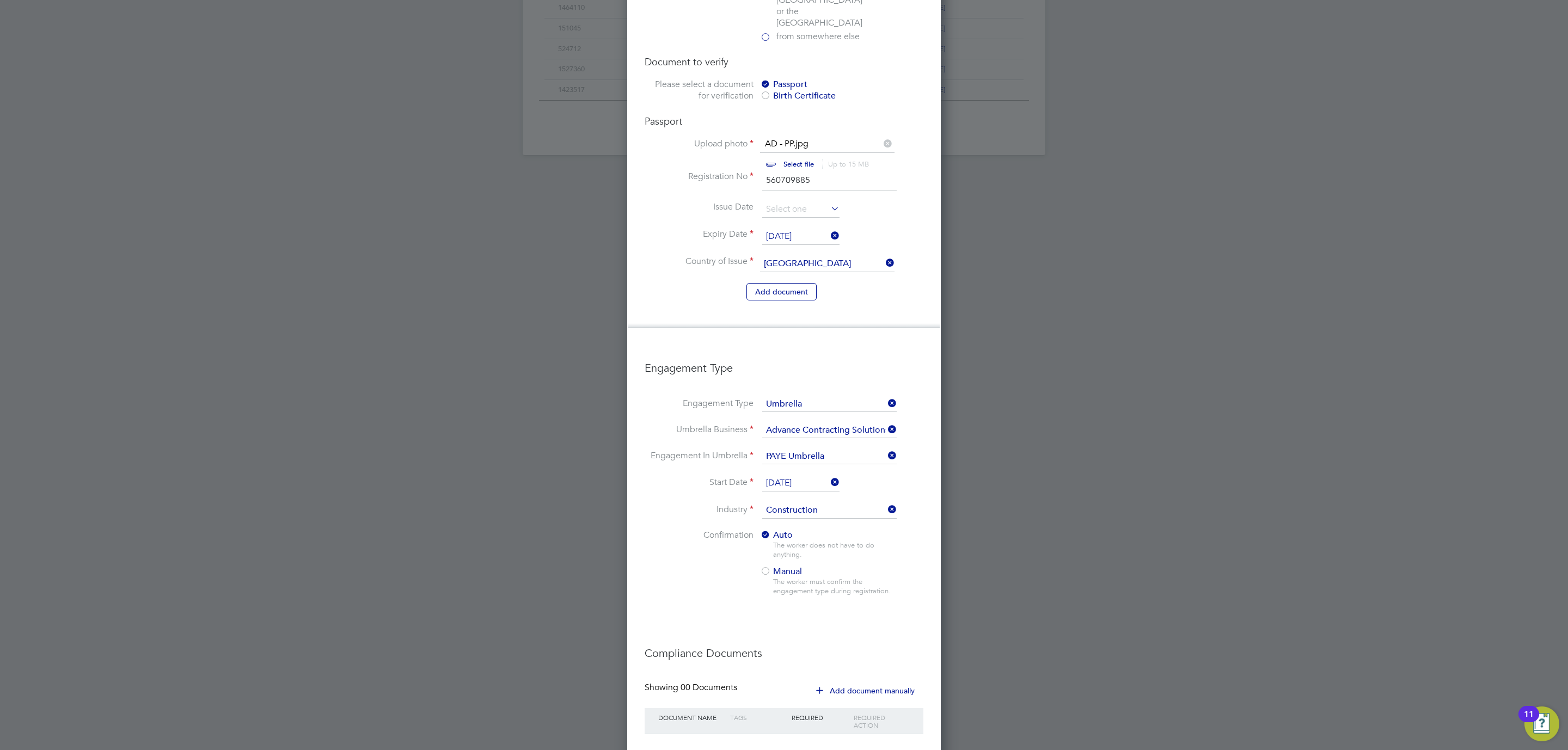
scroll to position [848, 0]
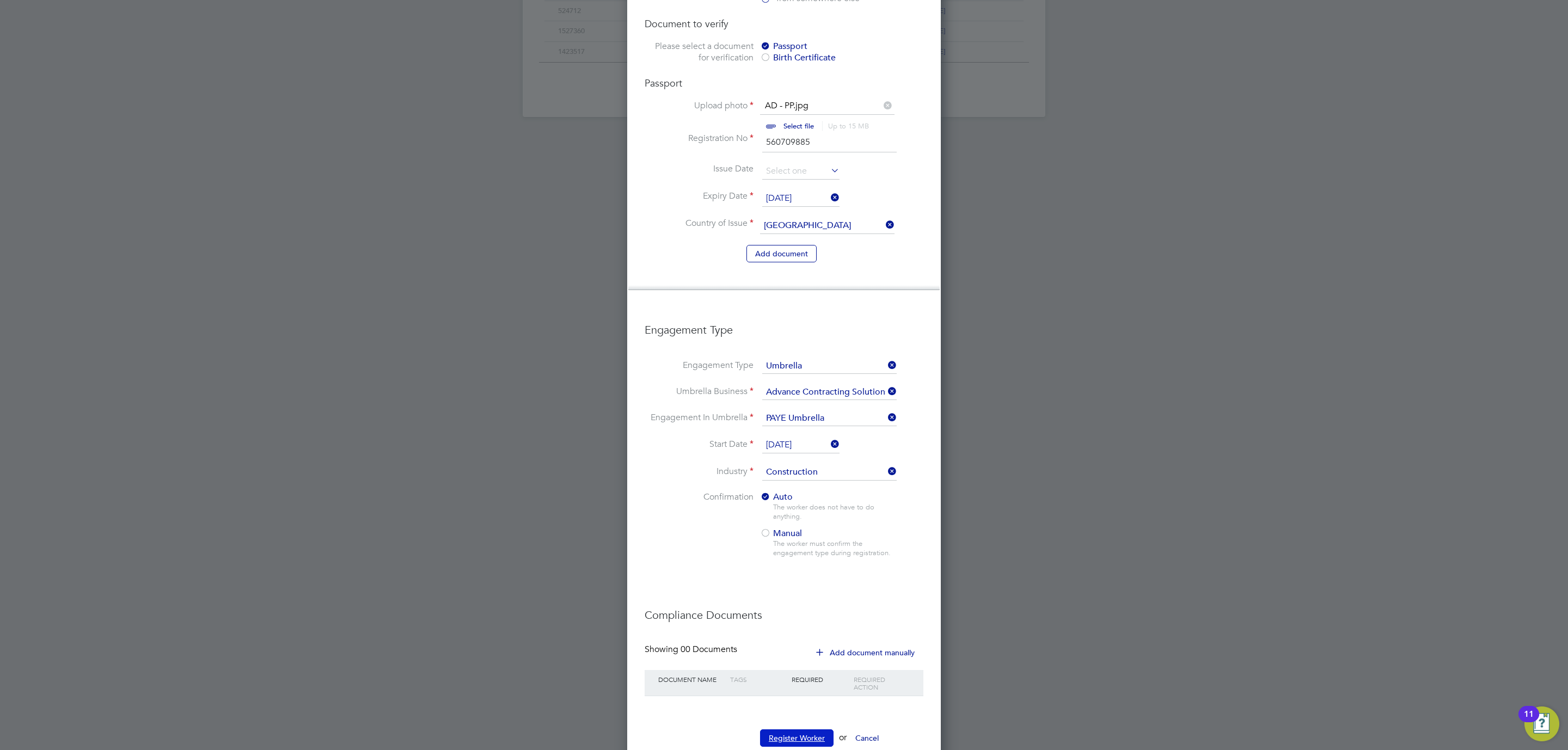
click at [802, 729] on button "Register Worker" at bounding box center [797, 738] width 73 height 18
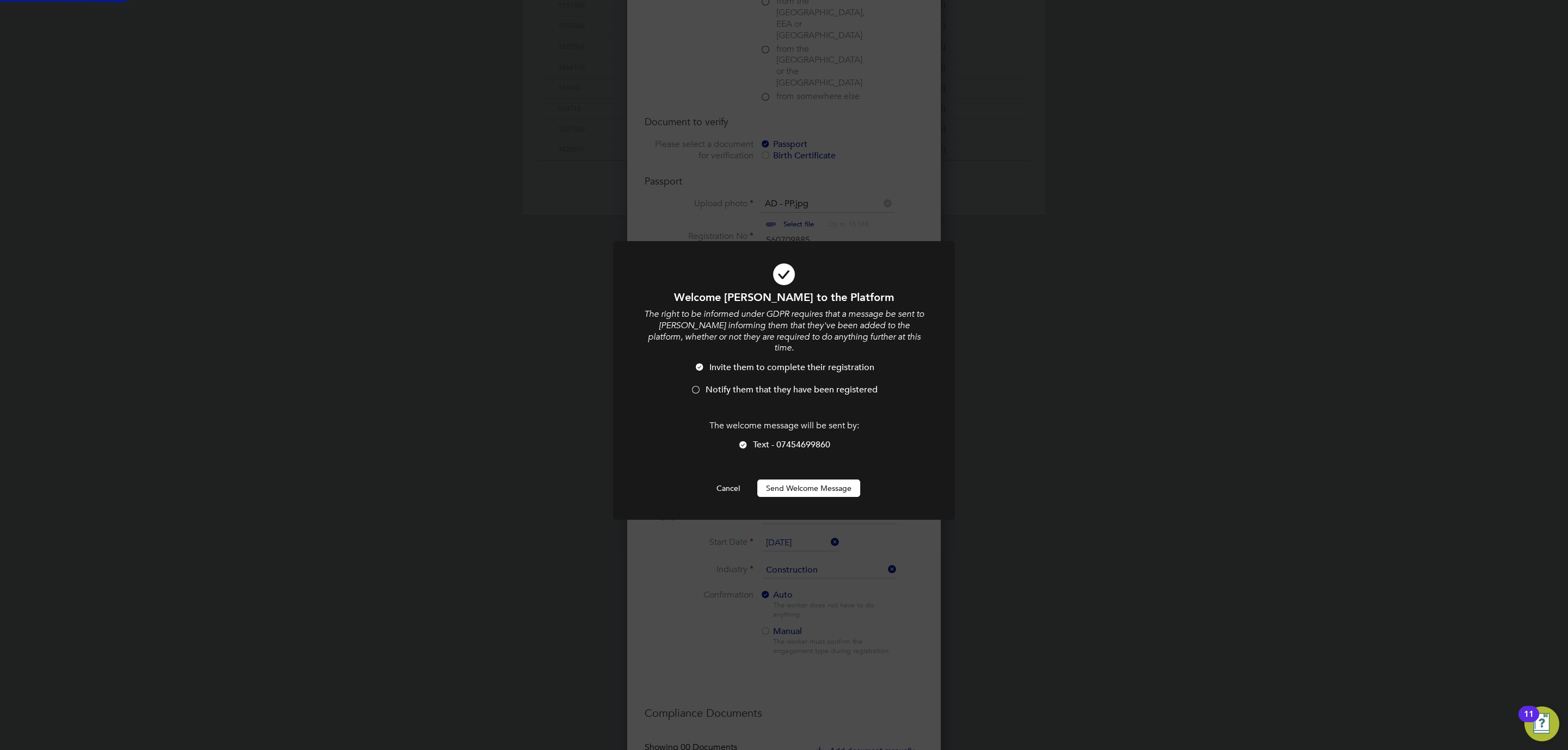
scroll to position [0, 0]
click at [703, 385] on li "Notify them that they have been registered" at bounding box center [784, 396] width 283 height 22
click at [779, 479] on button "Send Welcome Message" at bounding box center [809, 488] width 103 height 18
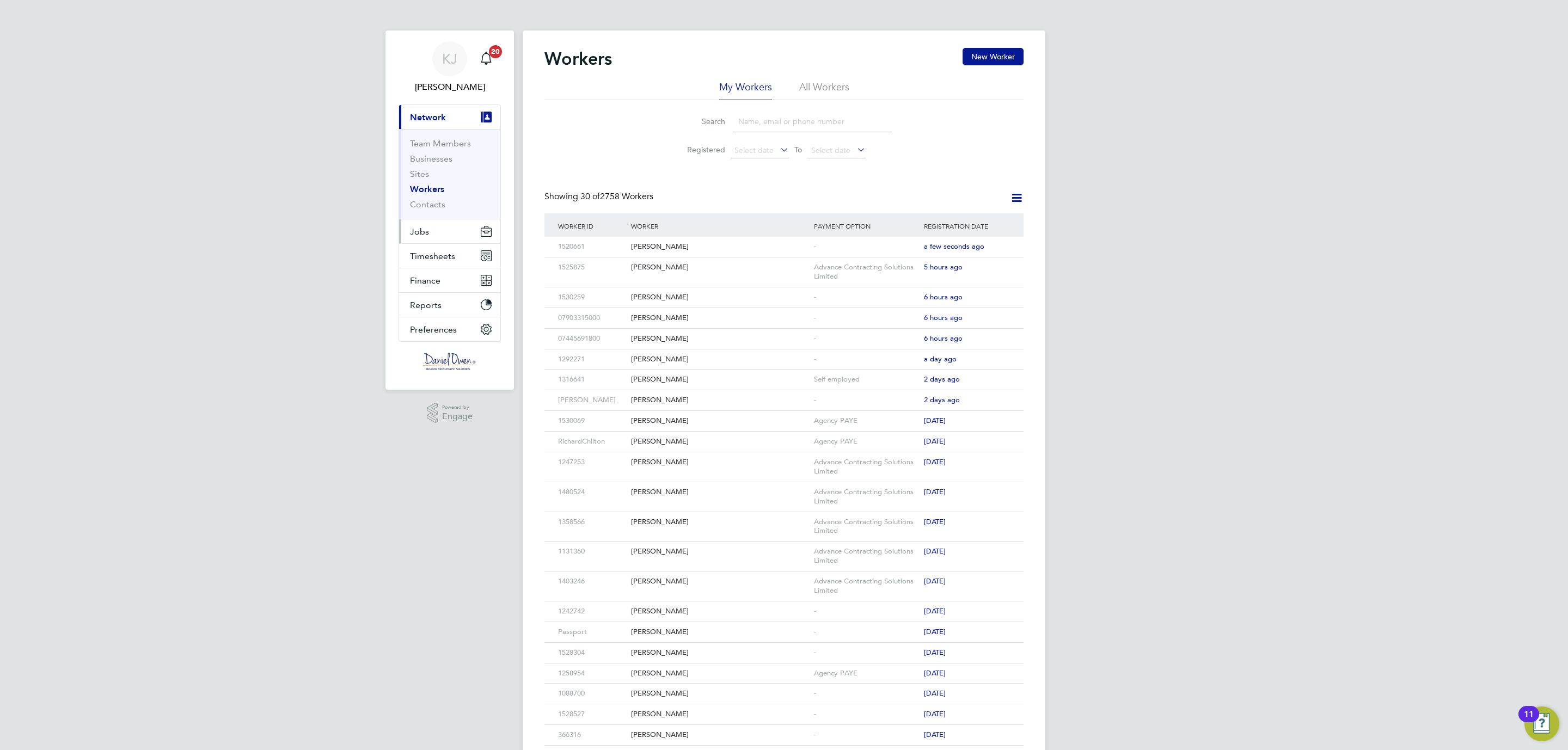
click at [417, 227] on span "Jobs" at bounding box center [420, 232] width 19 height 10
click at [425, 181] on link "Vacancies" at bounding box center [429, 183] width 39 height 10
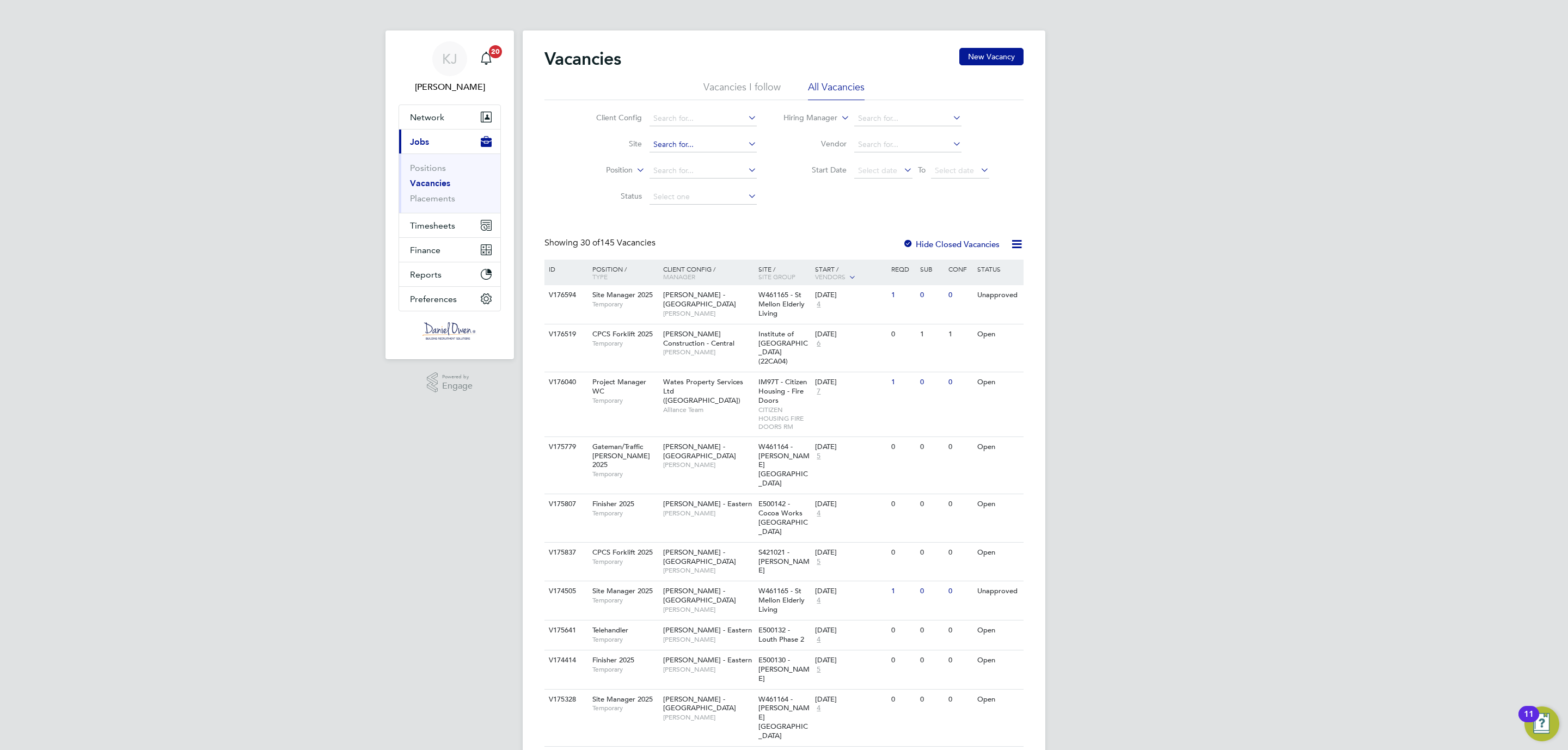
click at [681, 146] on input at bounding box center [703, 145] width 107 height 15
click at [675, 156] on b "Freight" at bounding box center [665, 160] width 26 height 10
type input "[GEOGRAPHIC_DATA][PERSON_NAME] (Sigma / Linden / Home Group)"
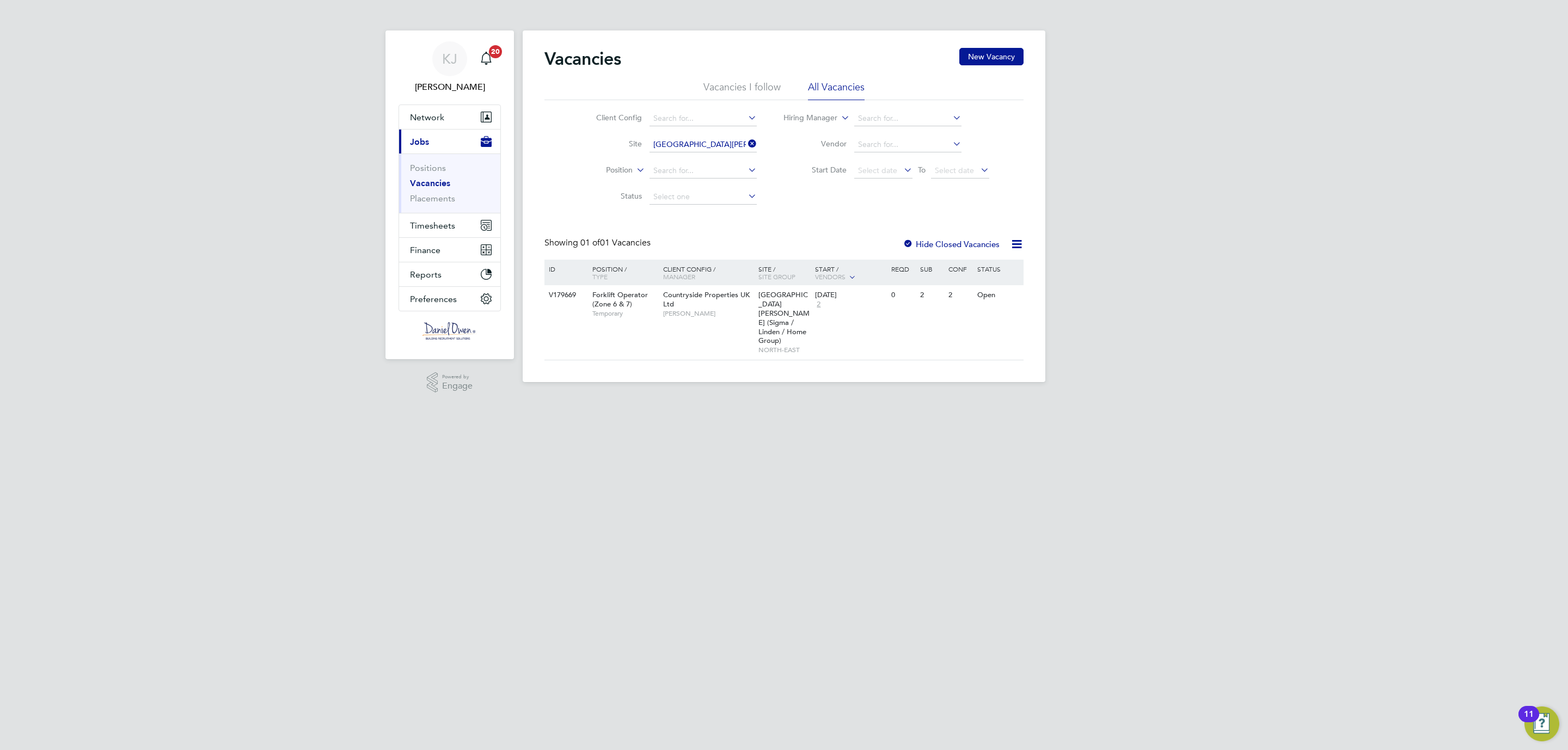
click at [913, 244] on div at bounding box center [908, 244] width 11 height 11
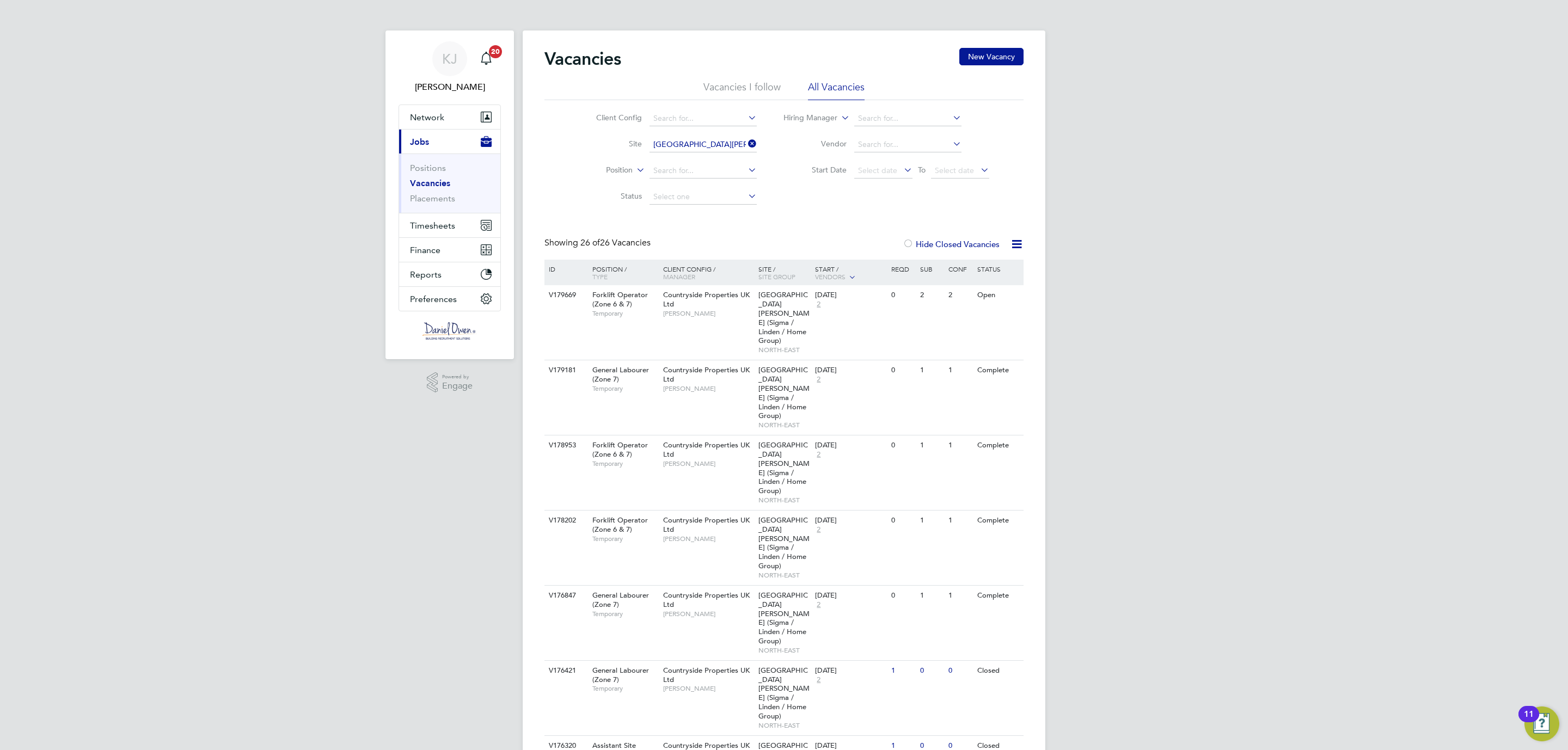
click at [907, 250] on div at bounding box center [908, 244] width 11 height 11
